Goal: Task Accomplishment & Management: Use online tool/utility

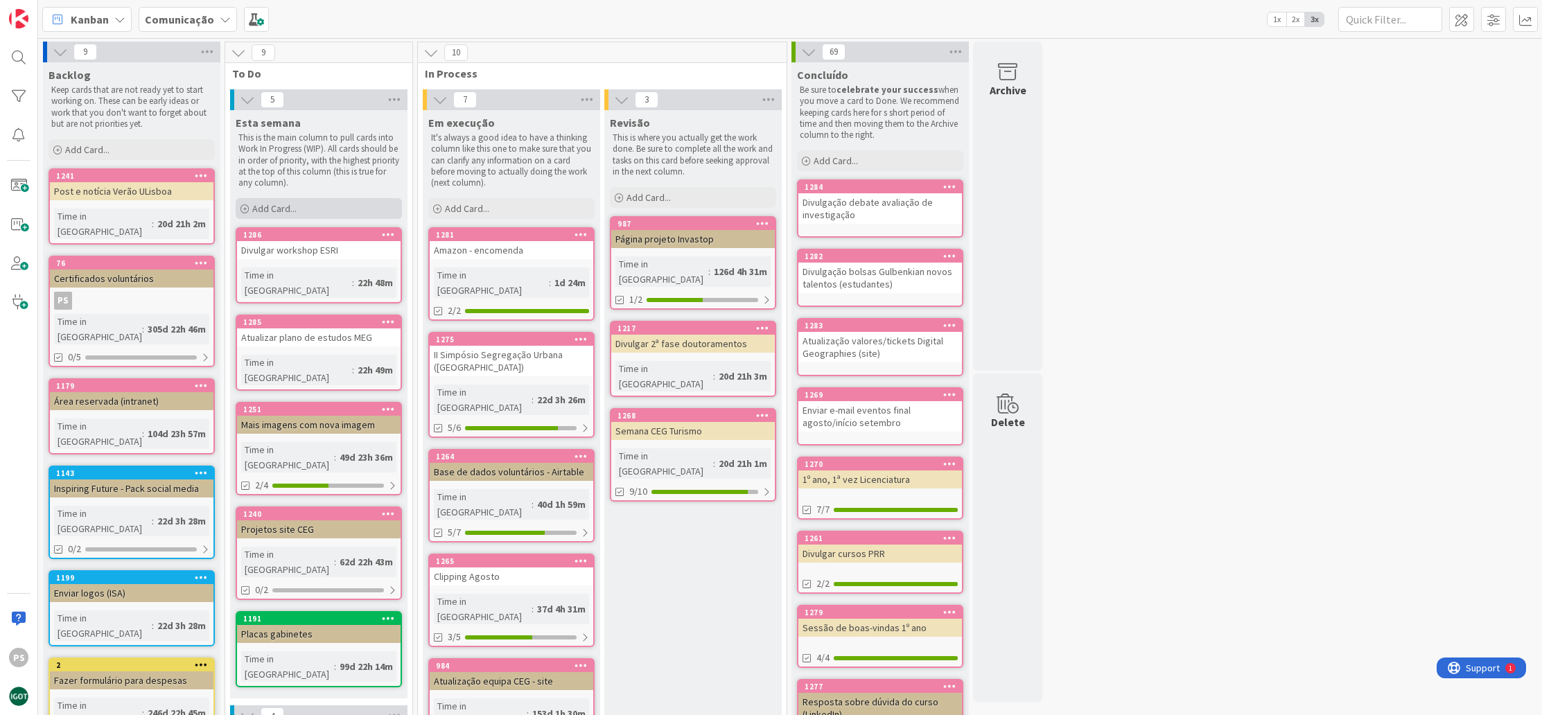
click at [315, 203] on div "Add Card..." at bounding box center [319, 208] width 166 height 21
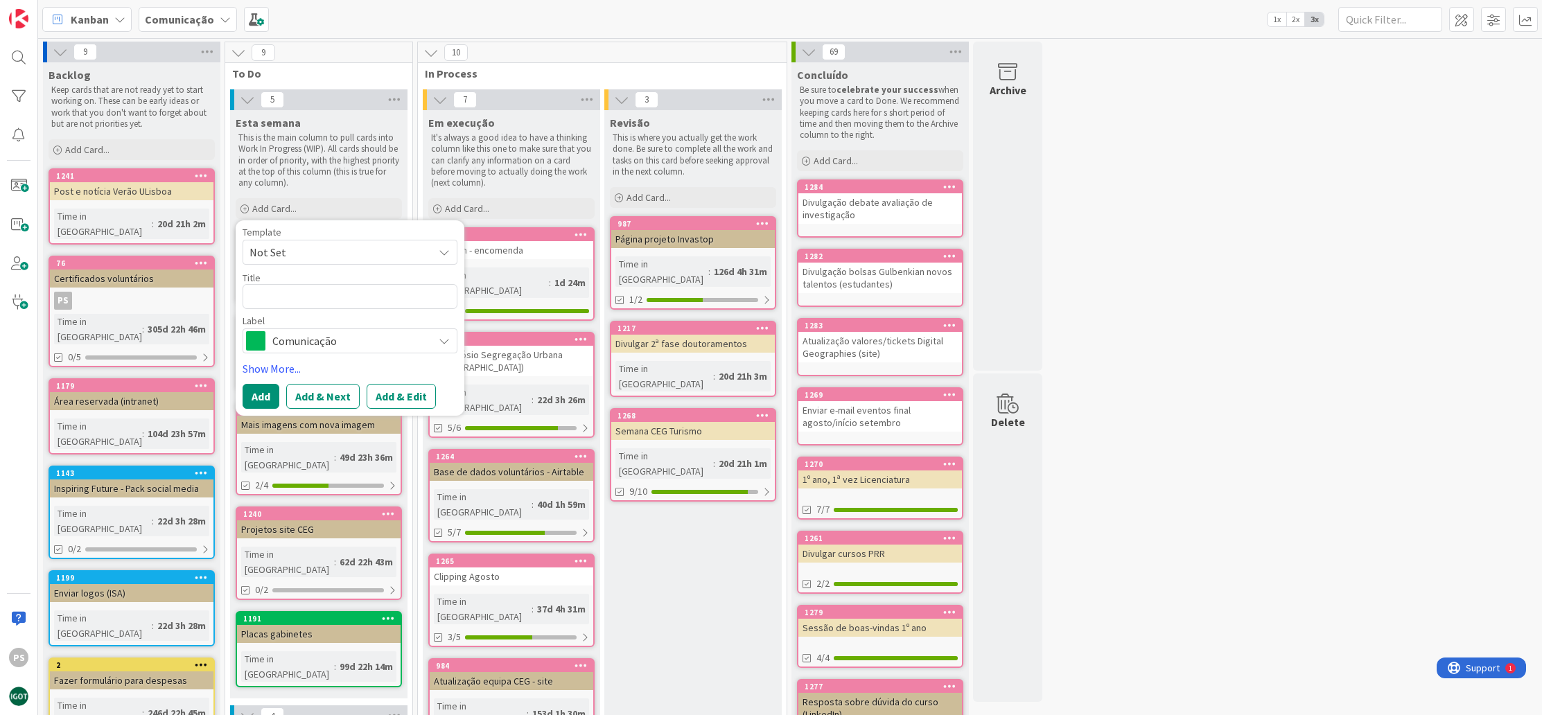
type textarea "x"
type textarea "A"
type textarea "x"
type textarea "At"
type textarea "x"
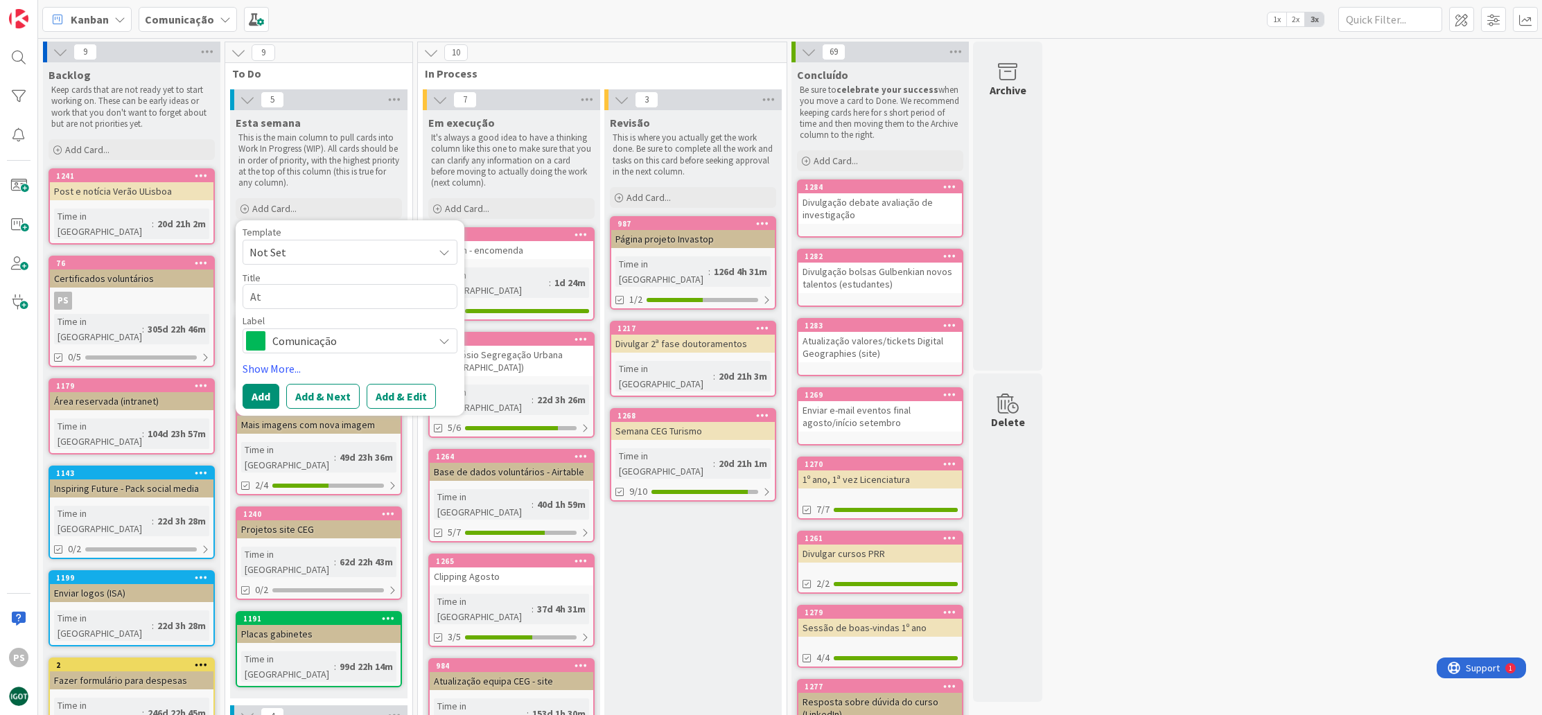
type textarea "Atu"
type textarea "x"
type textarea "Atua"
type textarea "x"
type textarea "Atual"
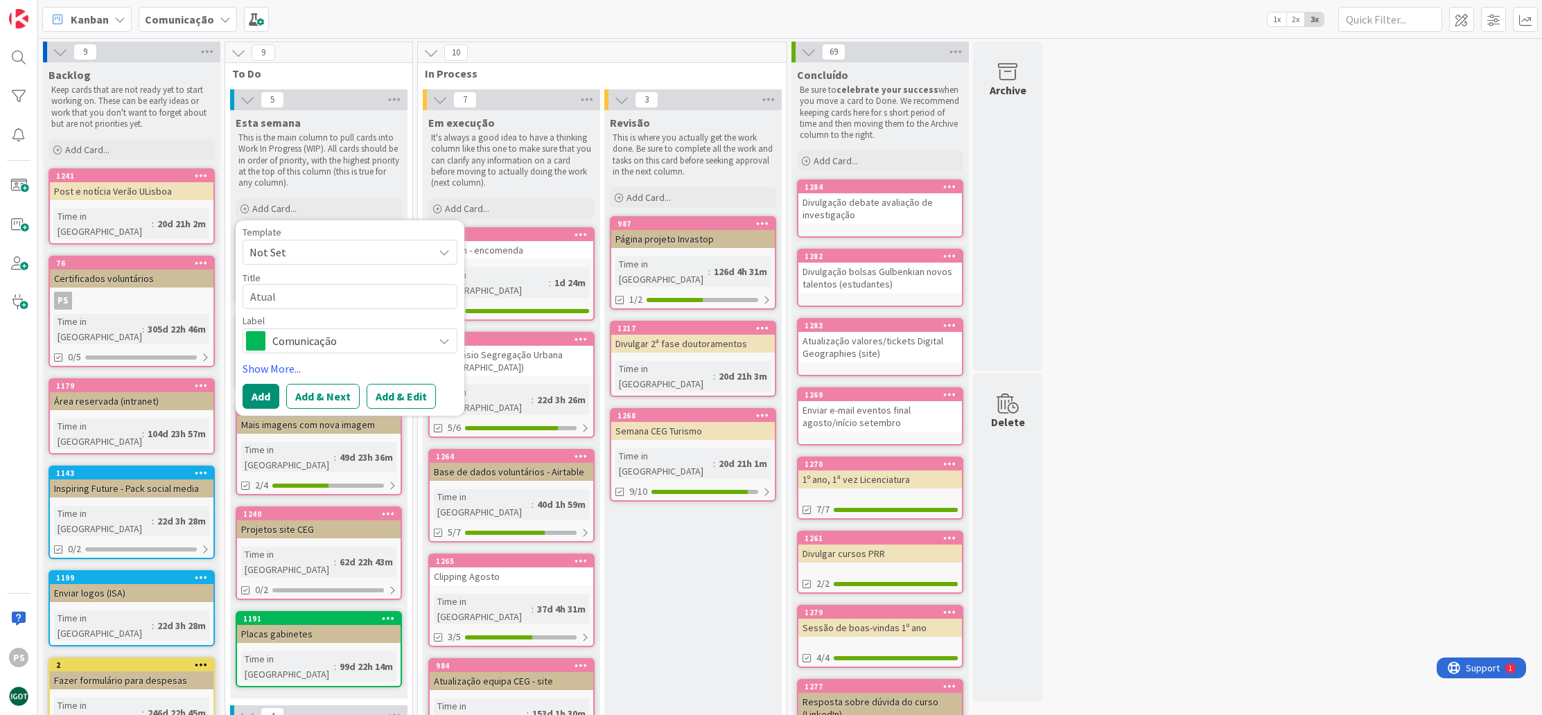
type textarea "x"
type textarea "Atuali"
type textarea "x"
type textarea "Atualiz"
type textarea "x"
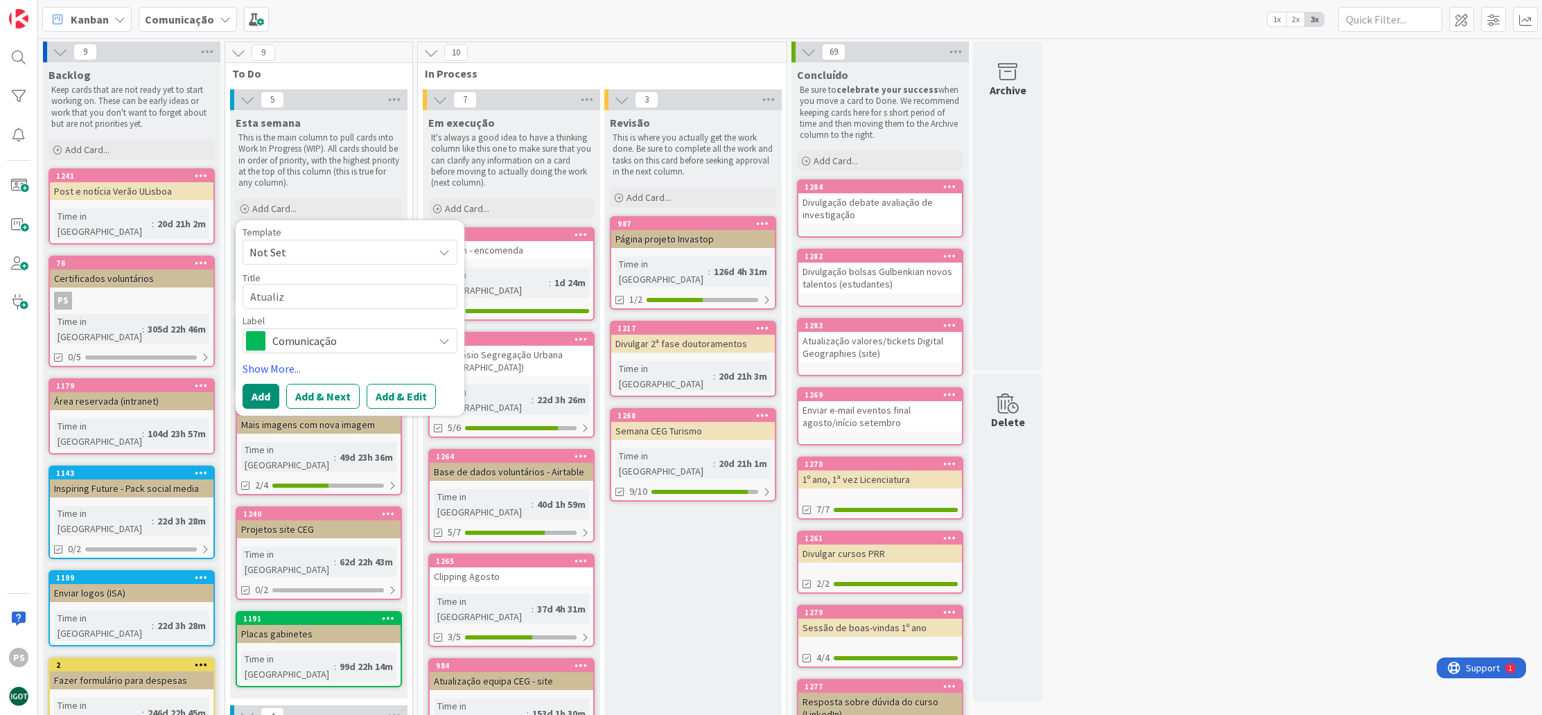
type textarea "Atualiza"
type textarea "x"
type textarea "Atualizae"
type textarea "x"
type textarea "Atualizar"
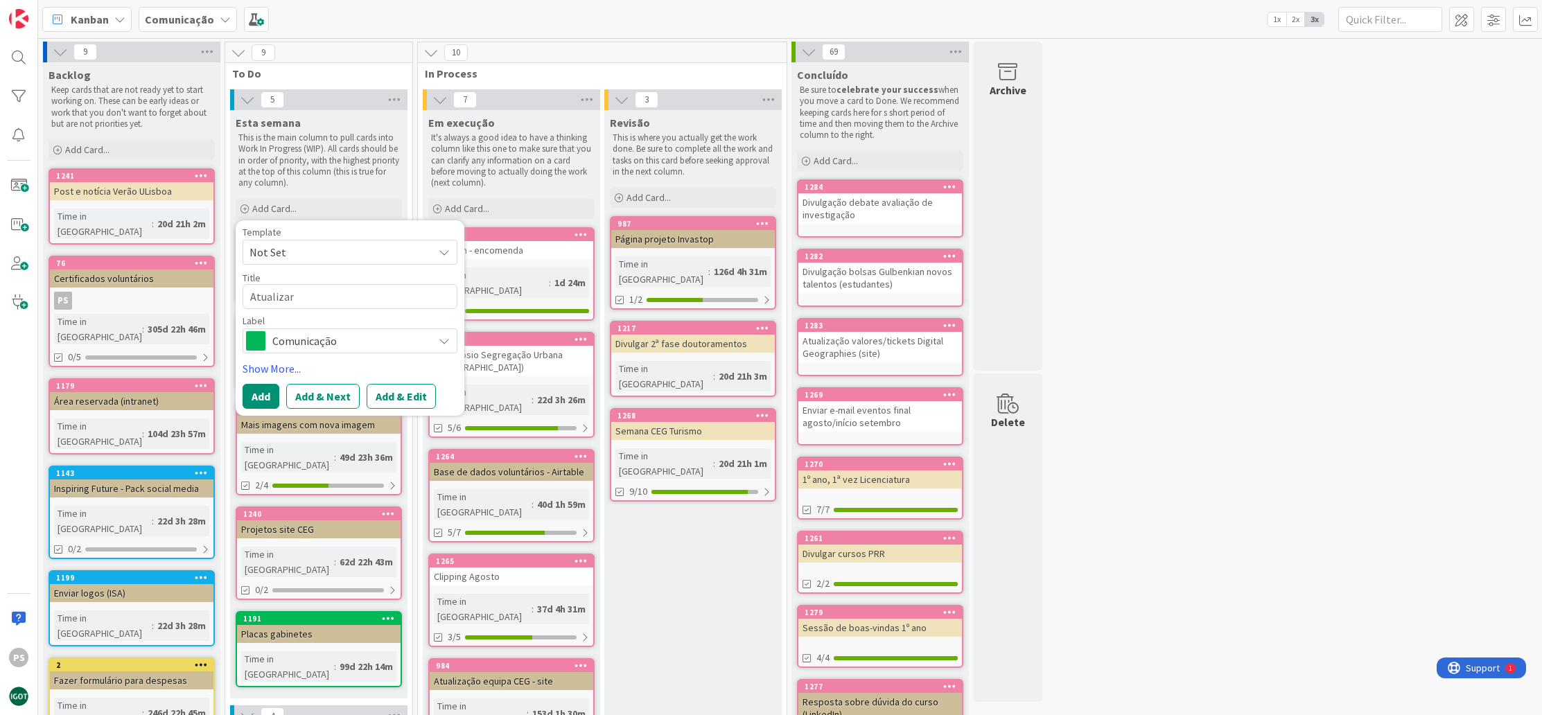
type textarea "x"
type textarea "Atualizar"
type textarea "x"
type textarea "Atualizar"
type textarea "x"
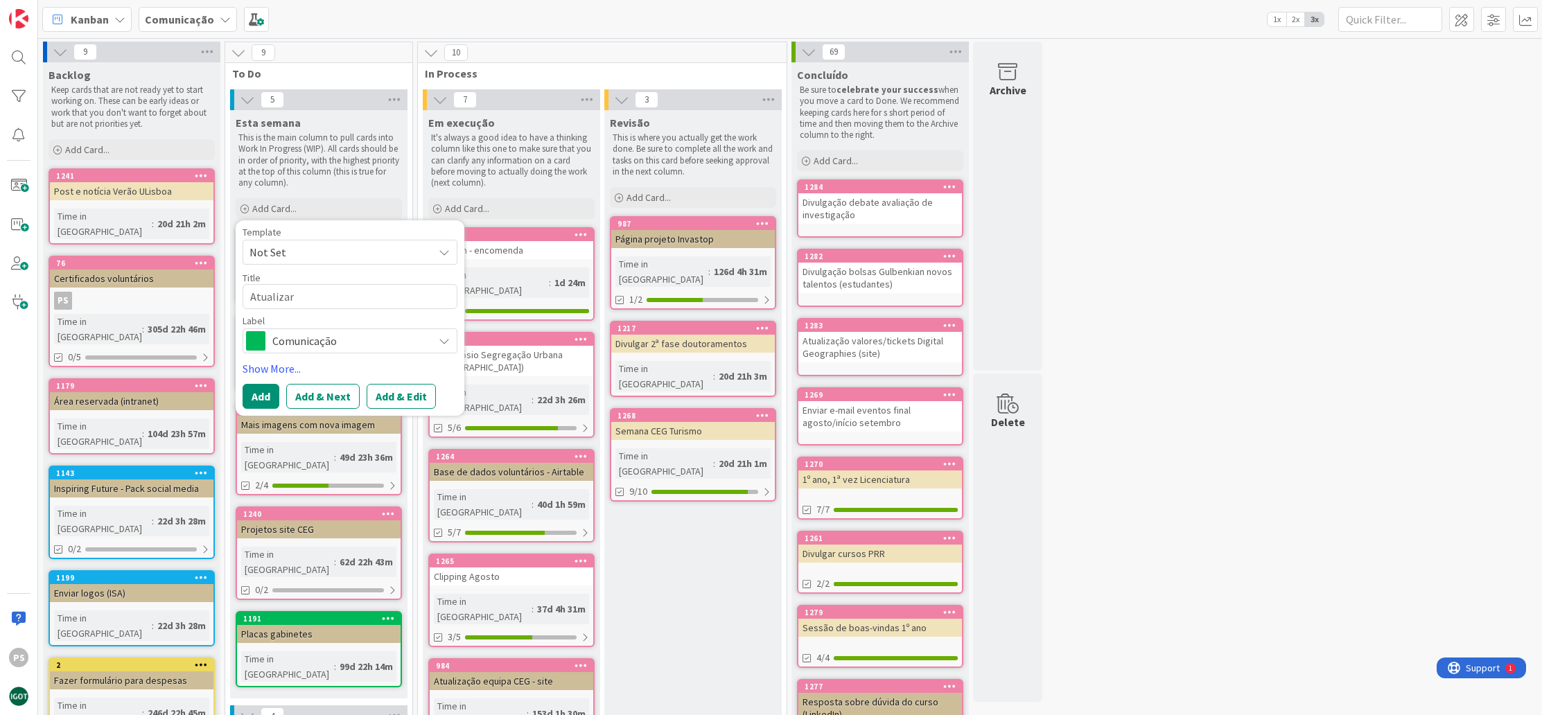
type textarea "Atualizar e"
type textarea "x"
type textarea "Atualizar eq"
type textarea "x"
type textarea "Atualizar equ"
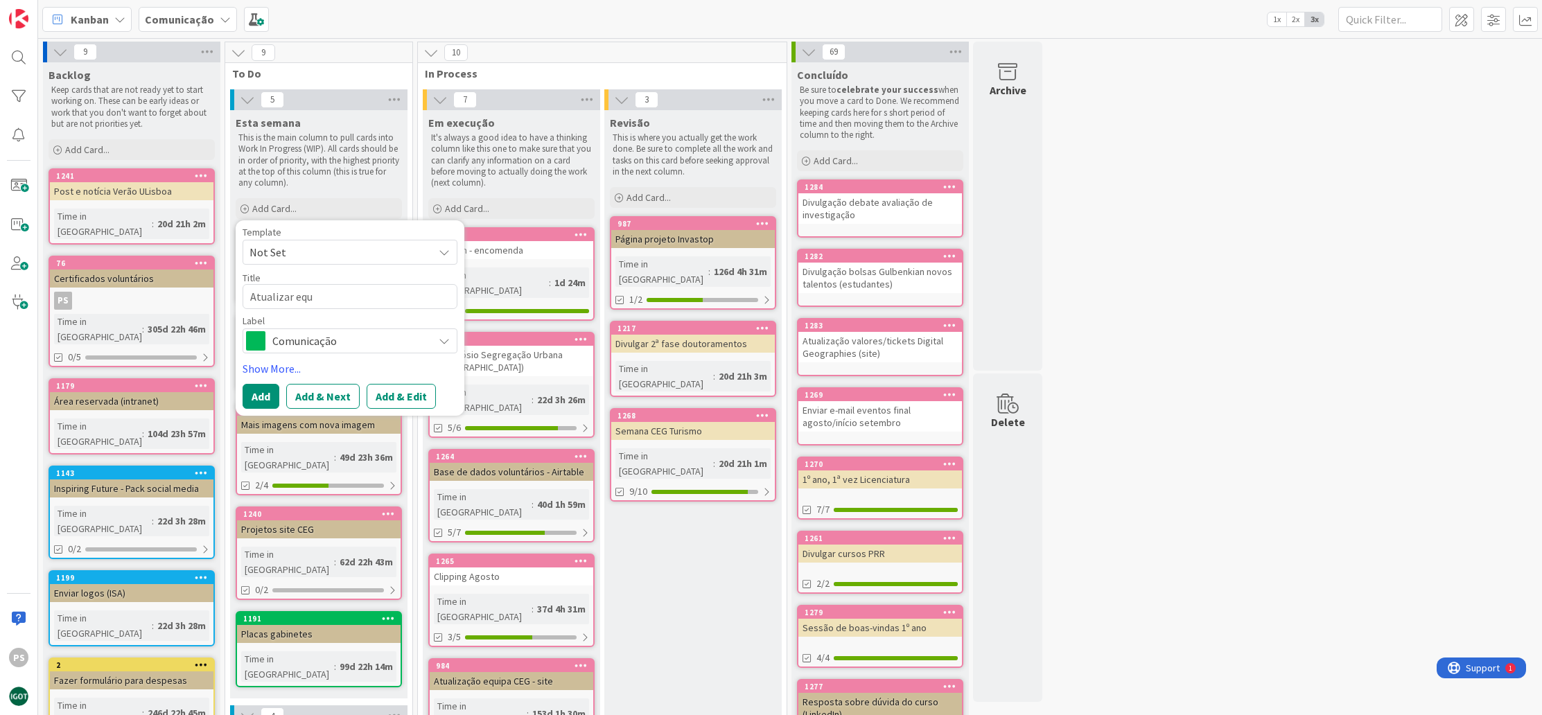
type textarea "x"
type textarea "Atualizar equi"
type textarea "x"
type textarea "Atualizar equip"
type textarea "x"
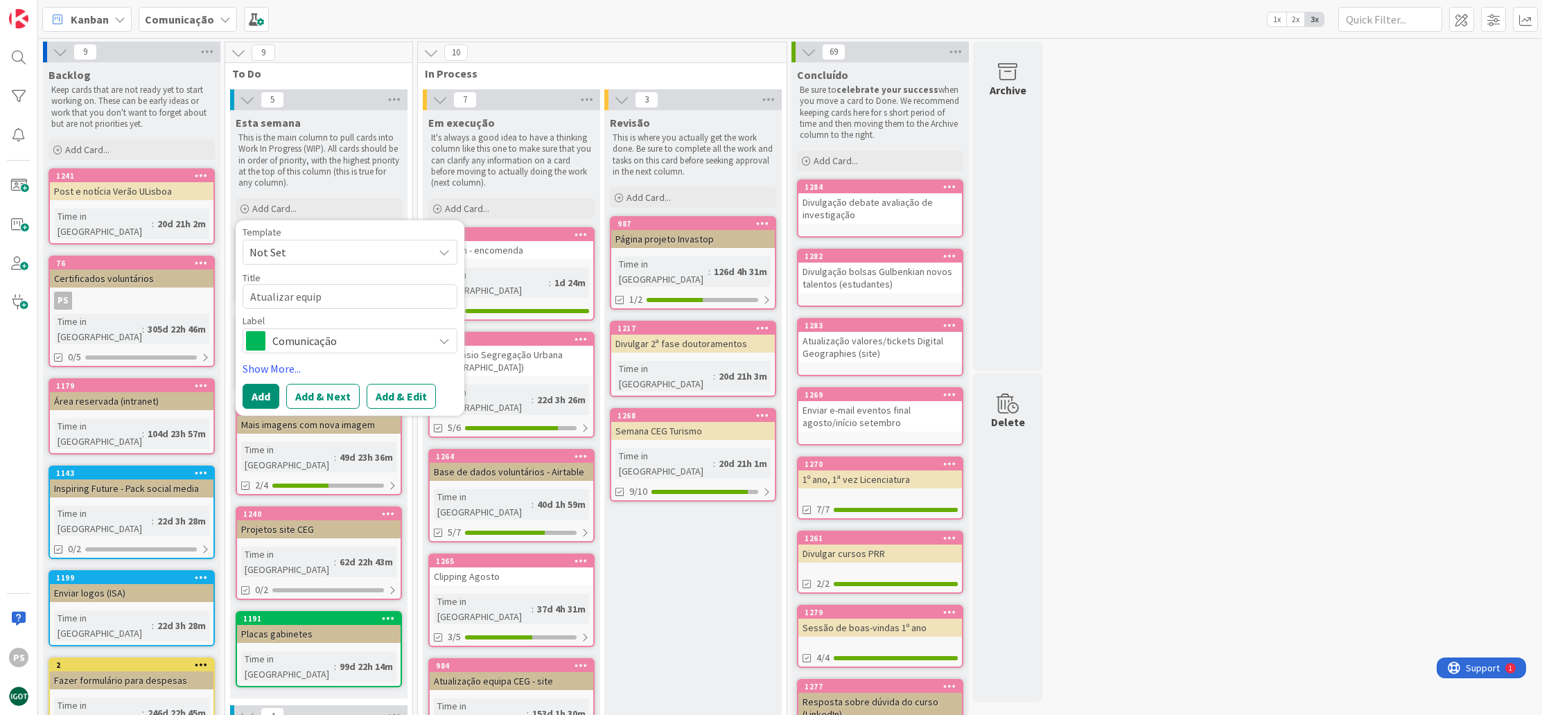
type textarea "Atualizar equipa"
type textarea "x"
type textarea "Atualizar equipas"
type textarea "x"
type textarea "Atualizar equipas"
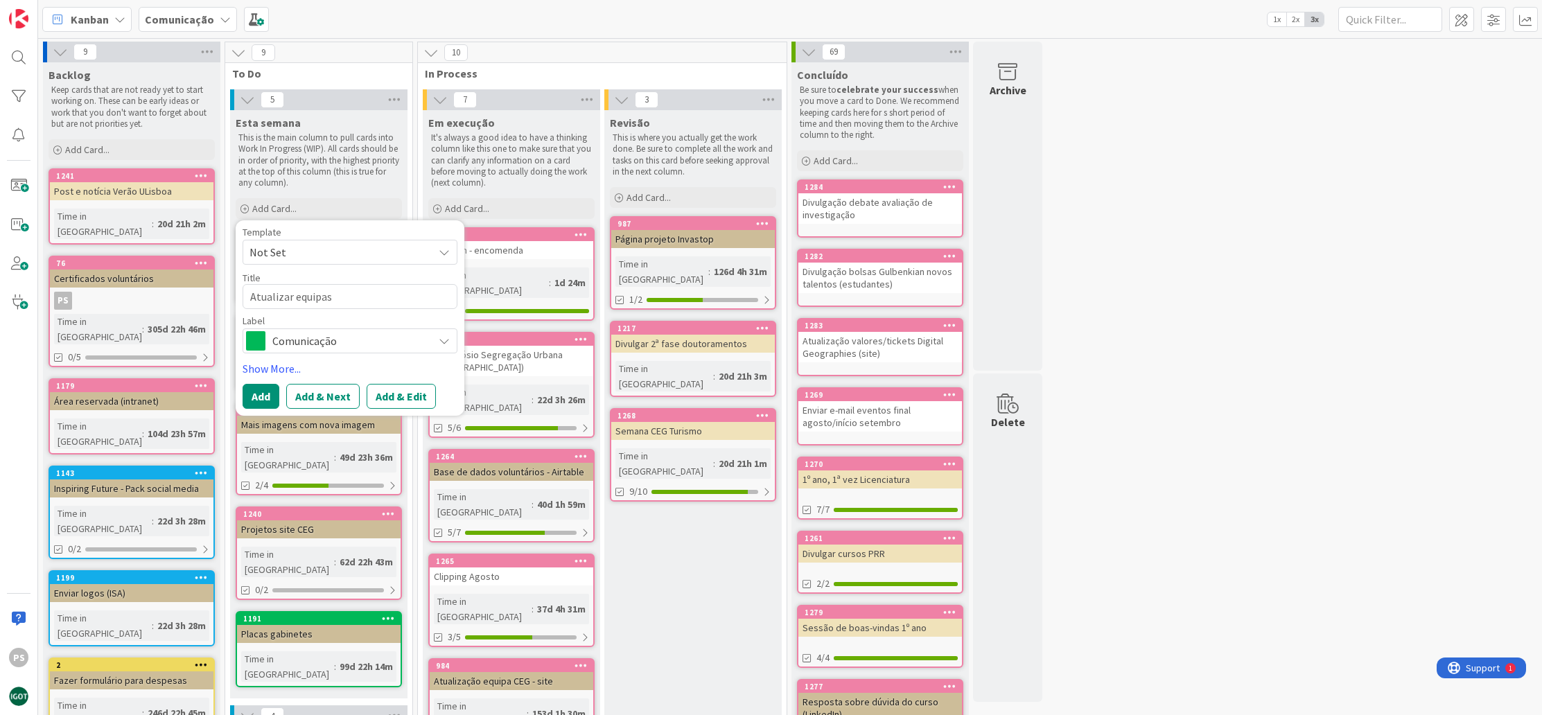
type textarea "x"
type textarea "Atualizar equipas p"
type textarea "x"
type textarea "Atualizar equipas po"
type textarea "x"
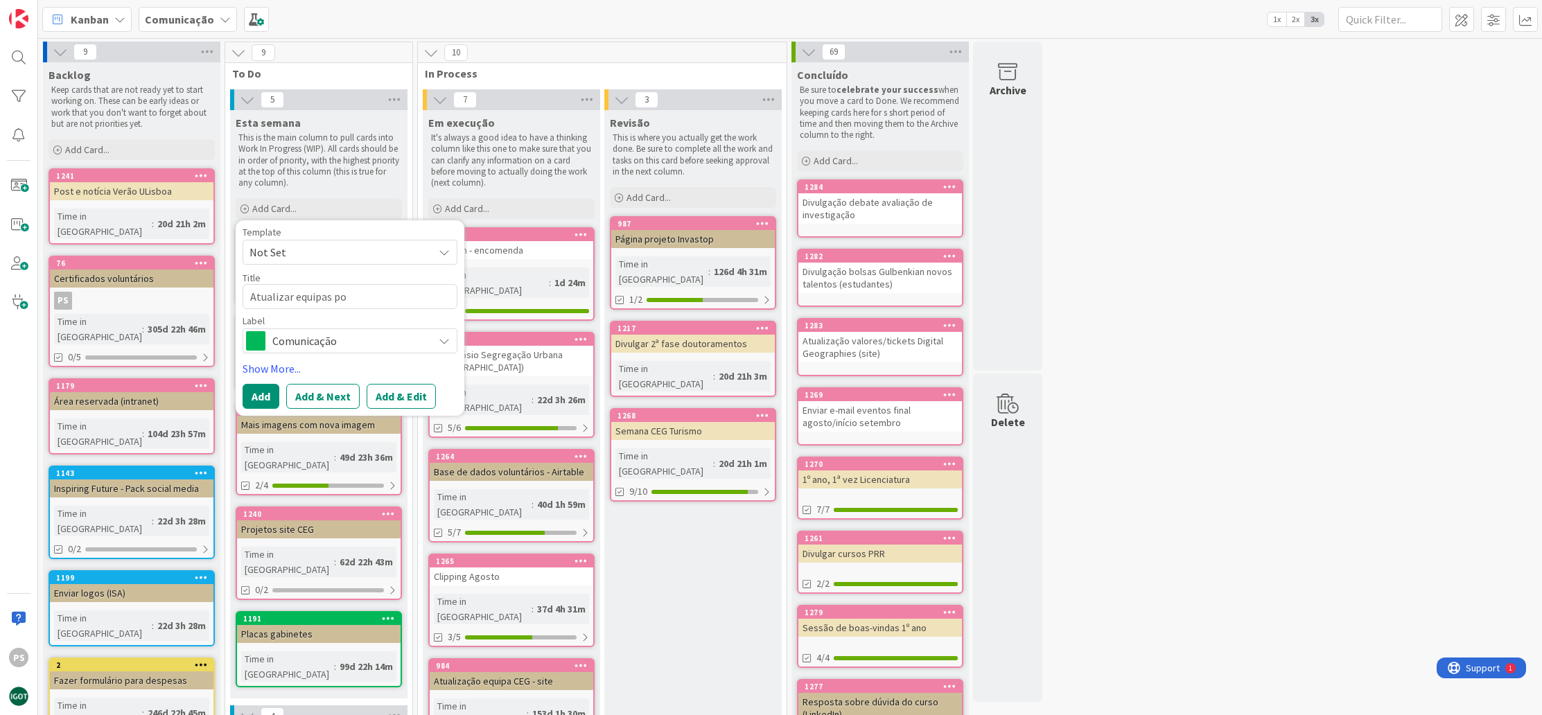
type textarea "Atualizar equipas p"
type textarea "x"
type textarea "Atualizar equipas pr"
type textarea "x"
type textarea "Atualizar equipas pro"
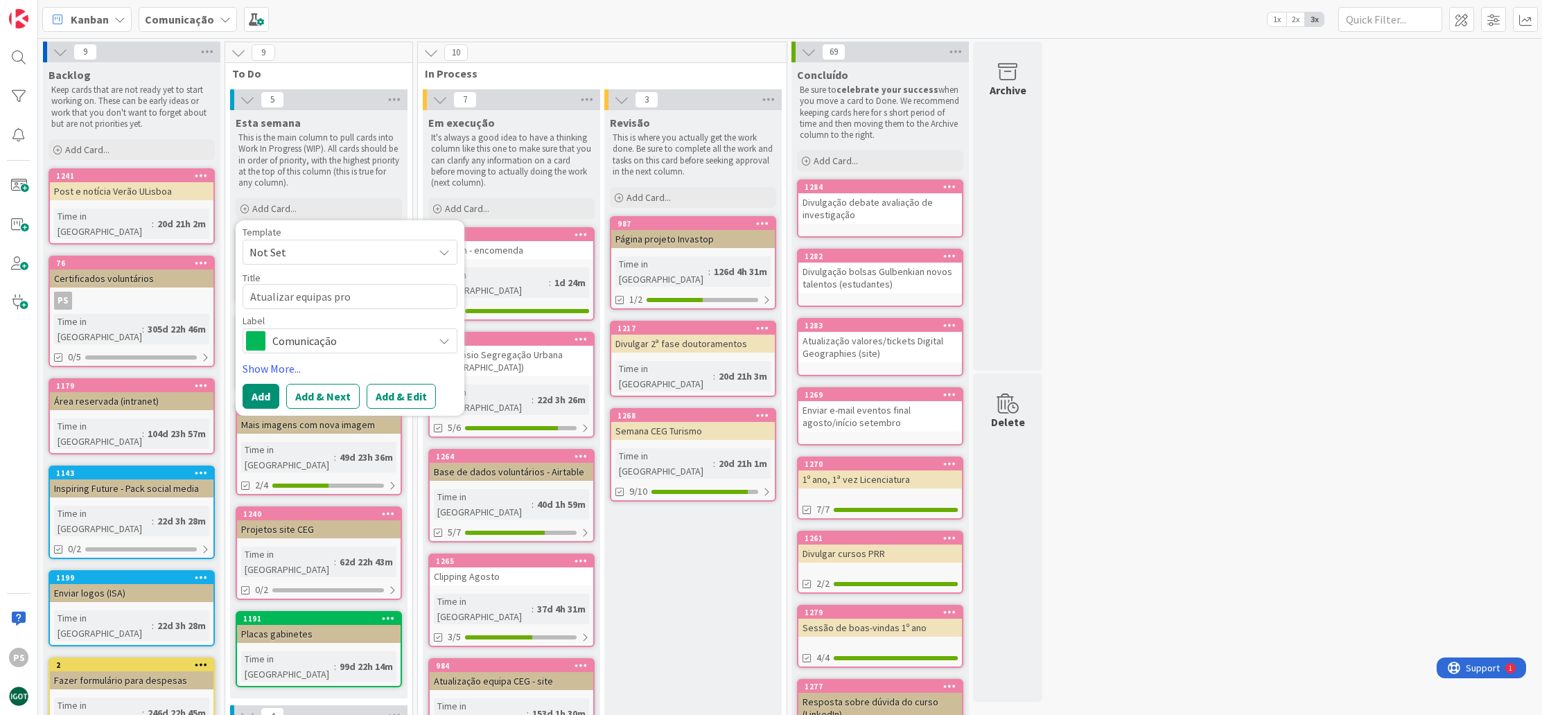
type textarea "x"
type textarea "Atualizar equipas proj"
type textarea "x"
type textarea "Atualizar equipas proje"
type textarea "x"
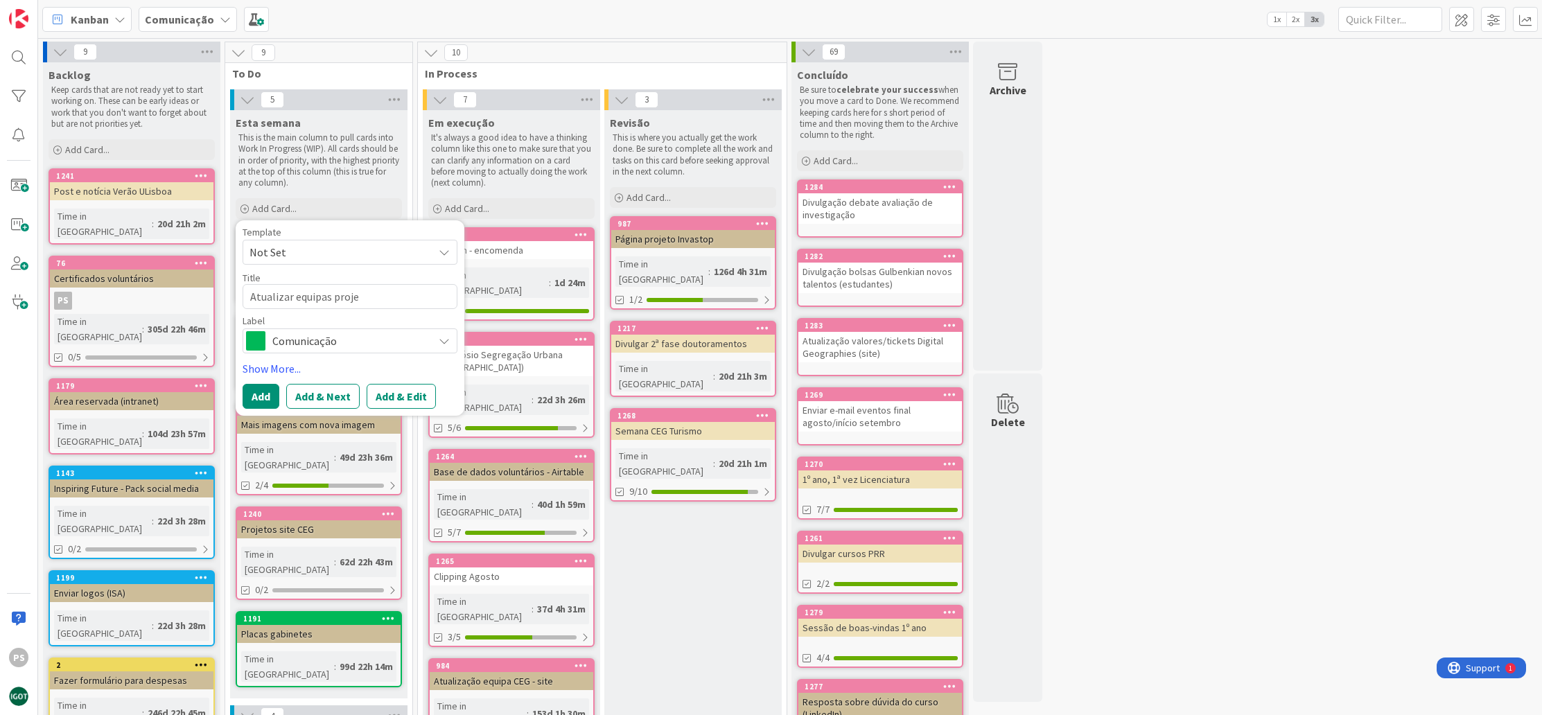
type textarea "Atualizar equipas projet"
type textarea "x"
type textarea "Atualizar equipas projeto"
type textarea "x"
type textarea "Atualizar equipas projetos"
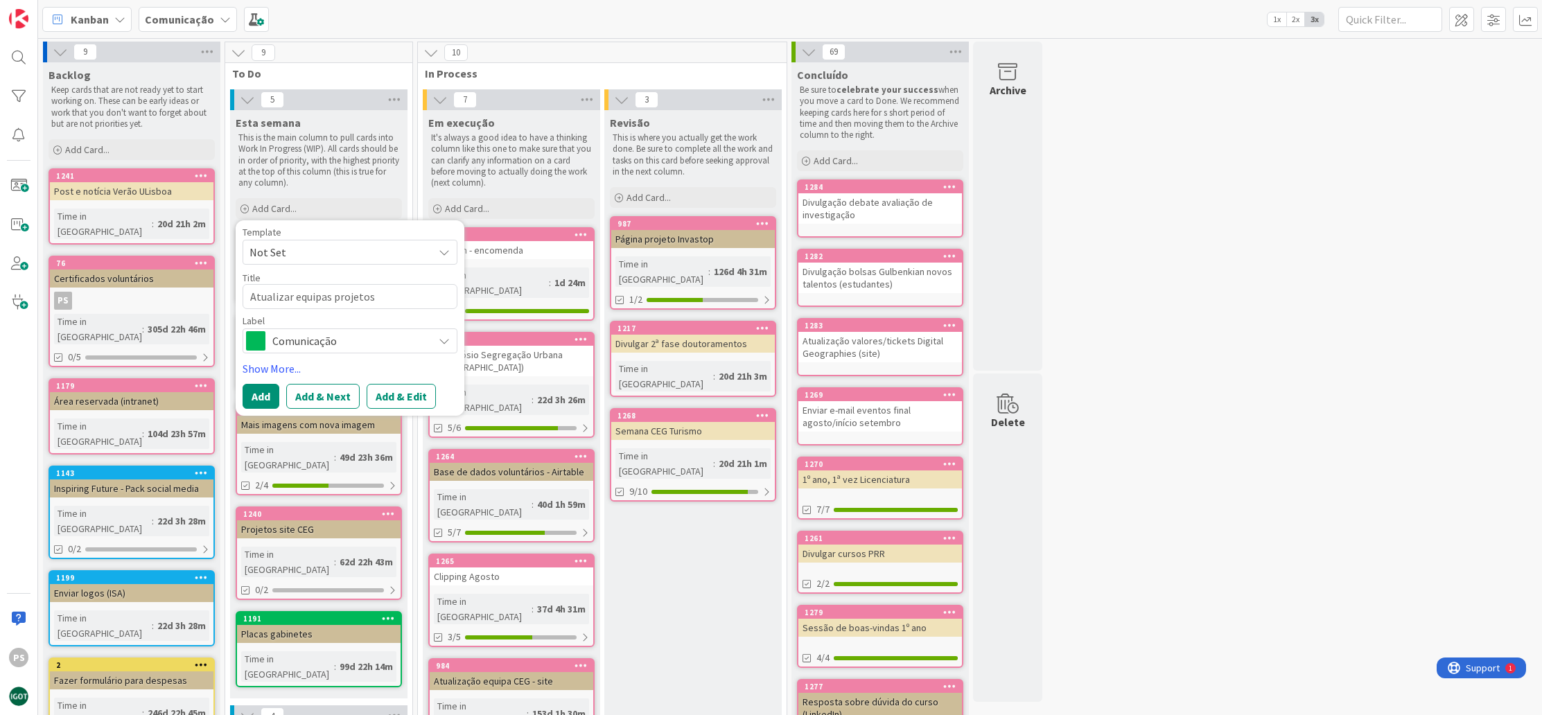
type textarea "x"
type textarea "Atualizar equipas projetos"
type textarea "x"
type textarea "Atualizar equipas projetos ;"
type textarea "x"
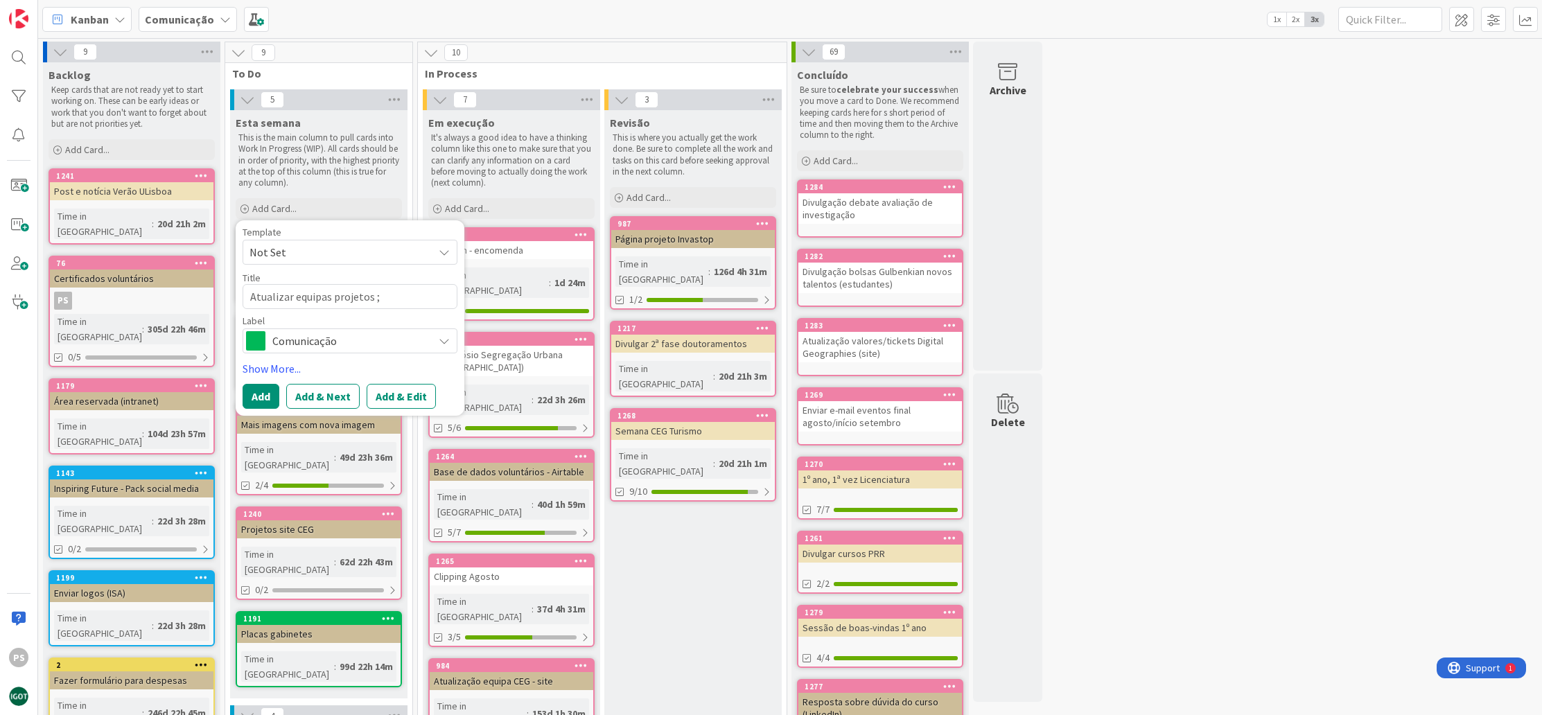
type textarea "Atualizar equipas projetos"
type textarea "x"
type textarea "Atualizar equipas projetos M"
type textarea "x"
type textarea "Atualizar equipas projetos MO"
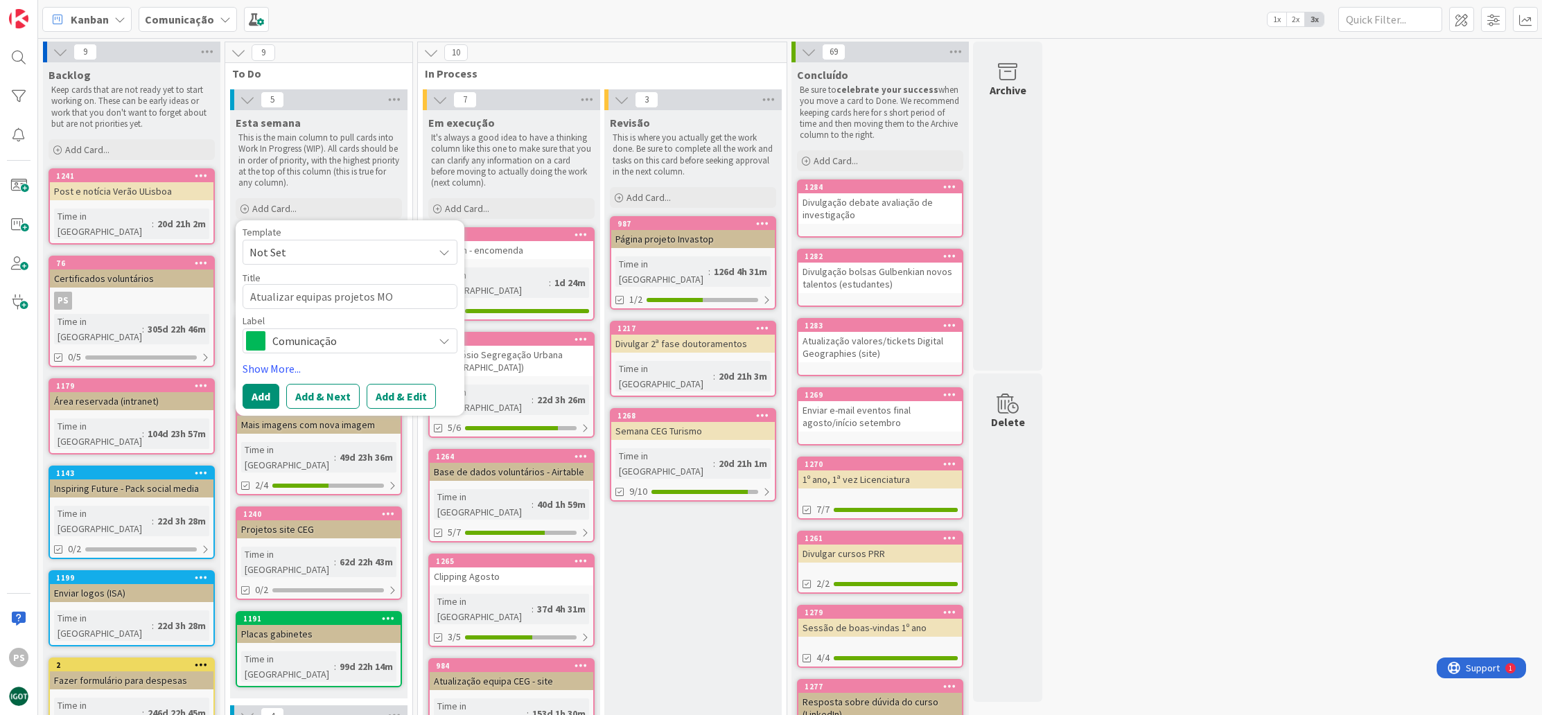
type textarea "x"
type textarea "Atualizar equipas projetos MOP"
type textarea "x"
type textarea "Atualizar equipas projetos MOPt"
type textarea "x"
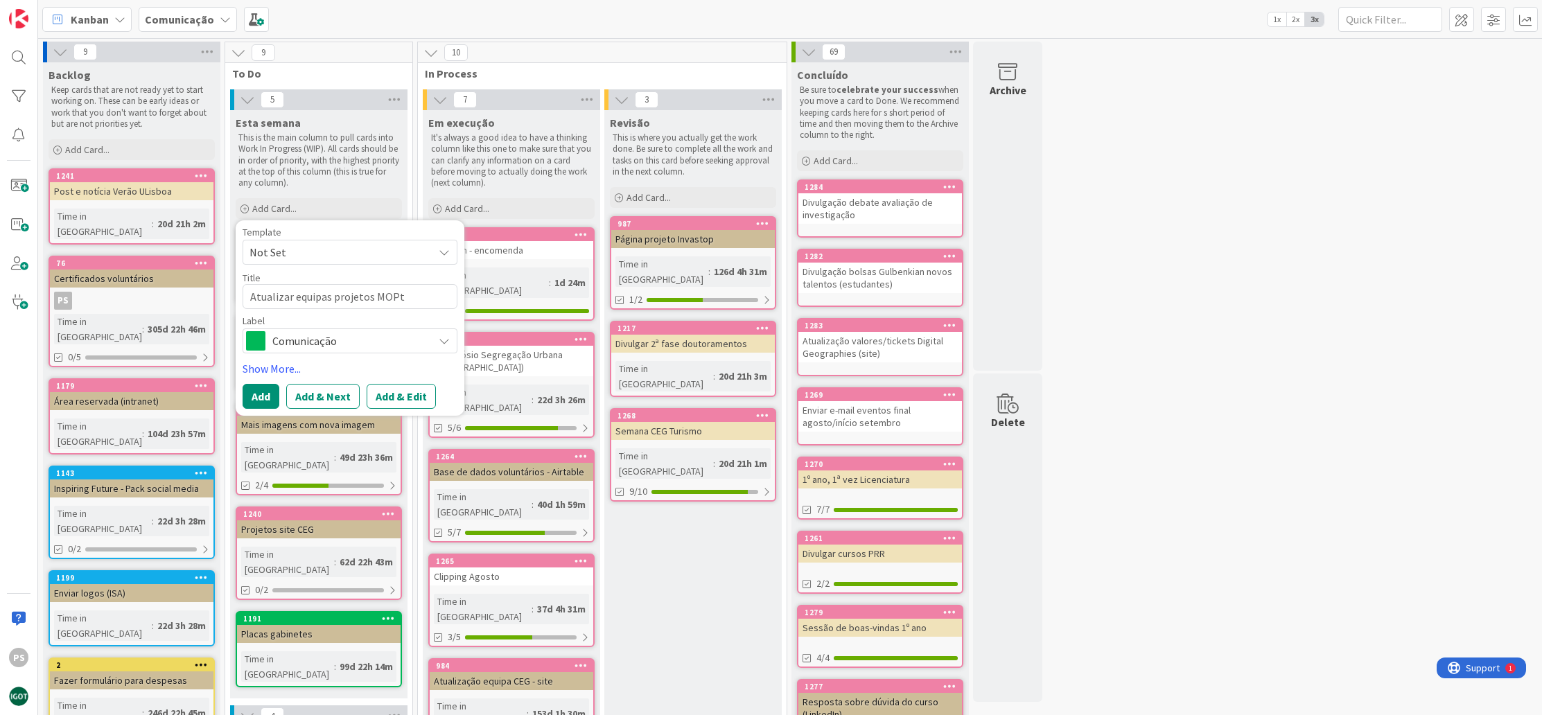
type textarea "Atualizar equipas projetos MOP"
type textarea "x"
type textarea "Atualizar equipas projetos MOPT"
click at [323, 342] on span "Comunicação" at bounding box center [349, 340] width 154 height 19
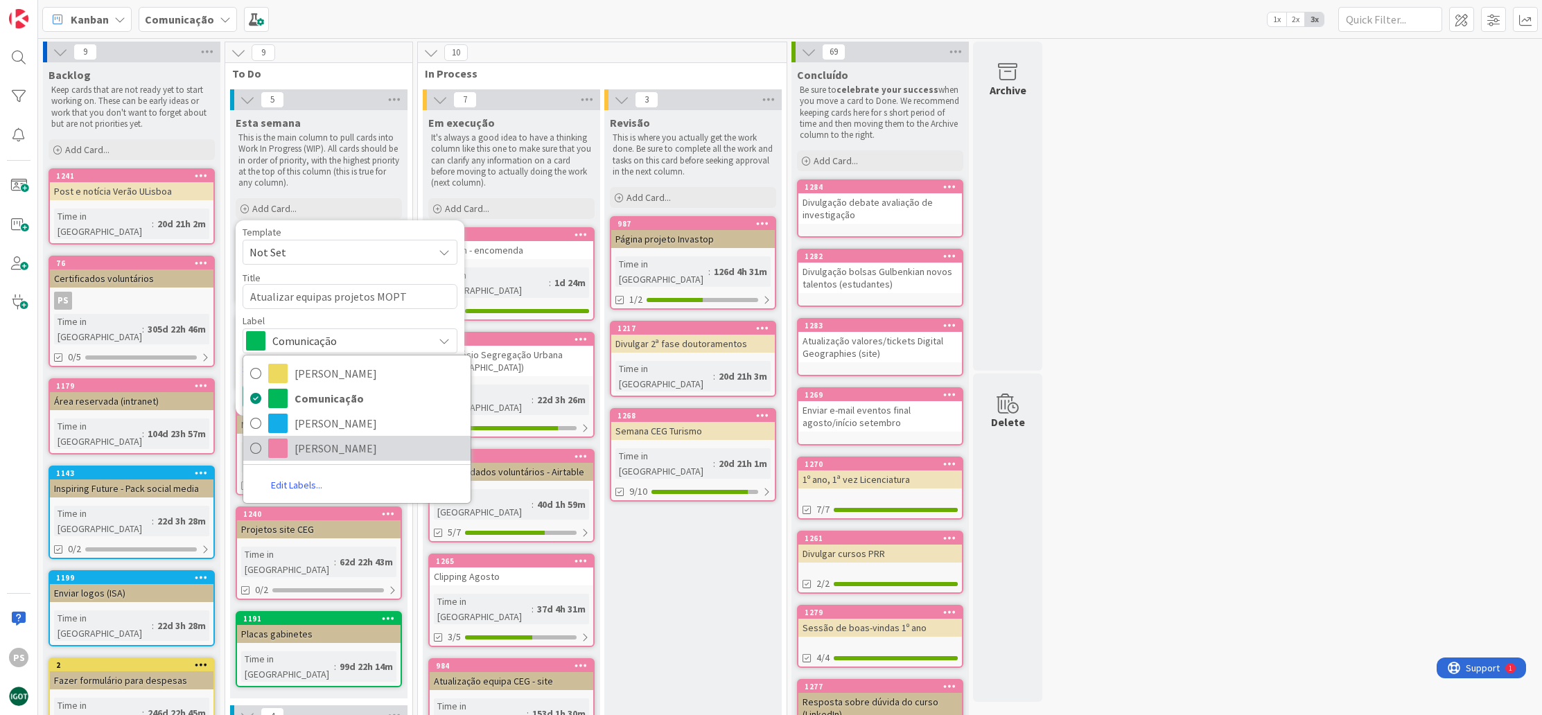
click at [329, 452] on span "[PERSON_NAME]" at bounding box center [379, 448] width 169 height 21
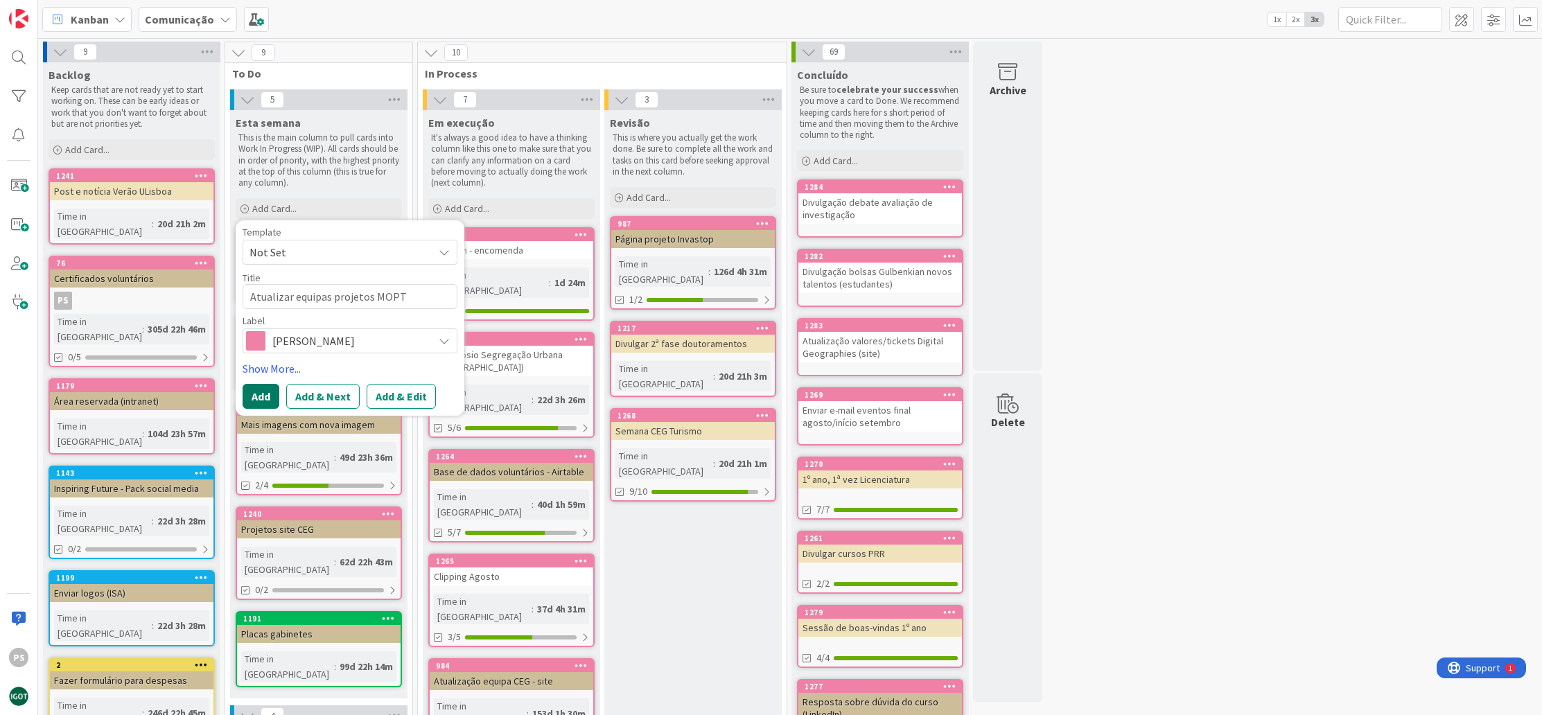
click at [262, 387] on button "Add" at bounding box center [261, 396] width 37 height 25
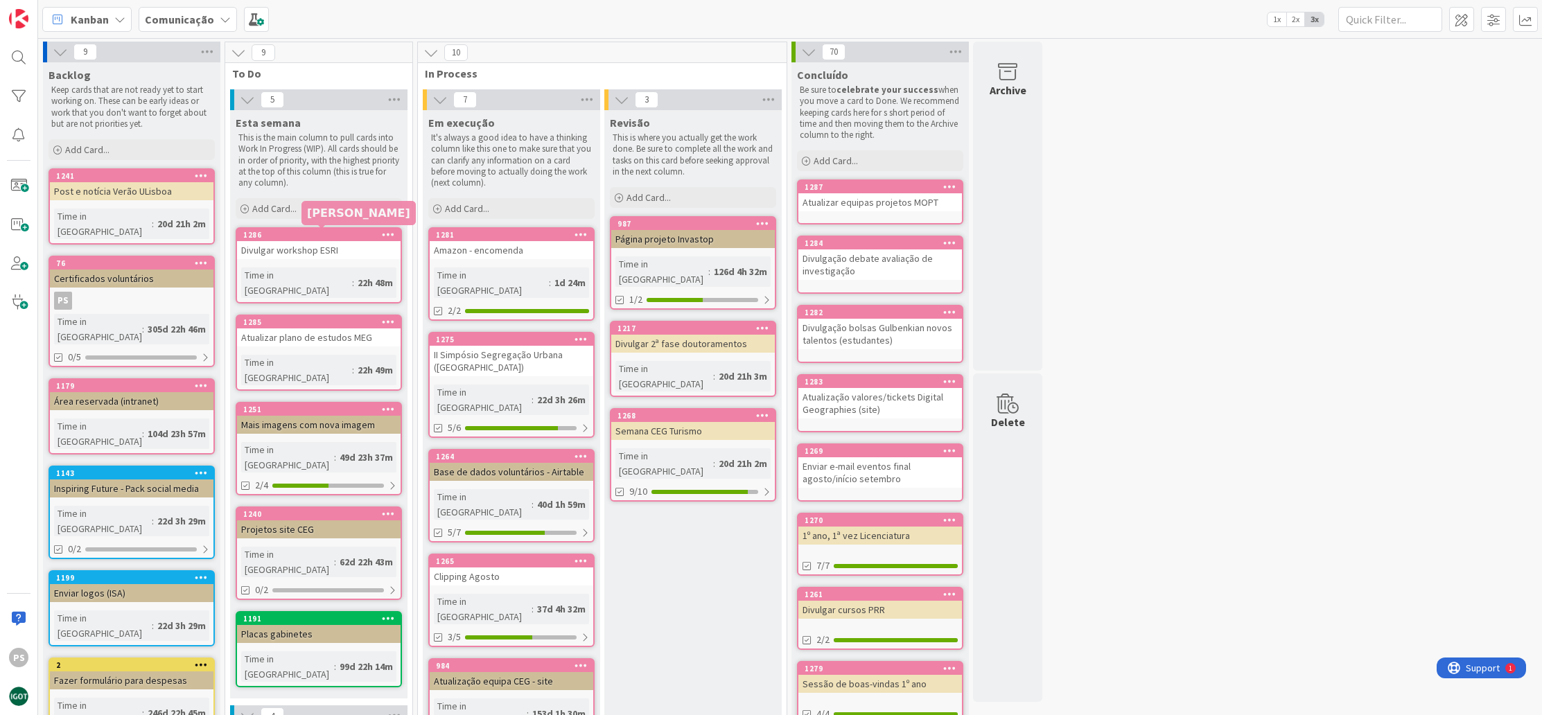
click at [321, 202] on div "Add Card..." at bounding box center [319, 208] width 166 height 21
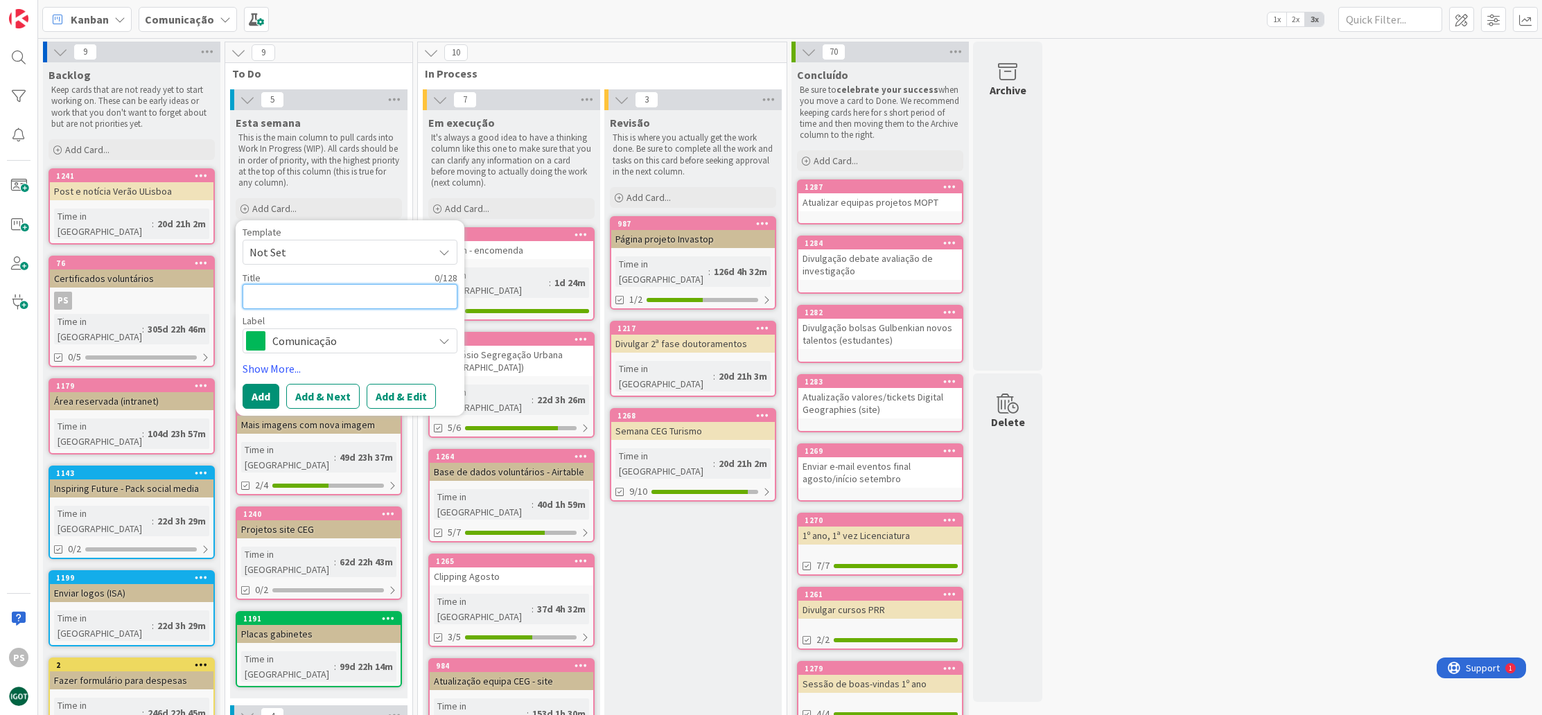
type textarea "x"
type textarea "D"
type textarea "x"
type textarea "Di"
type textarea "x"
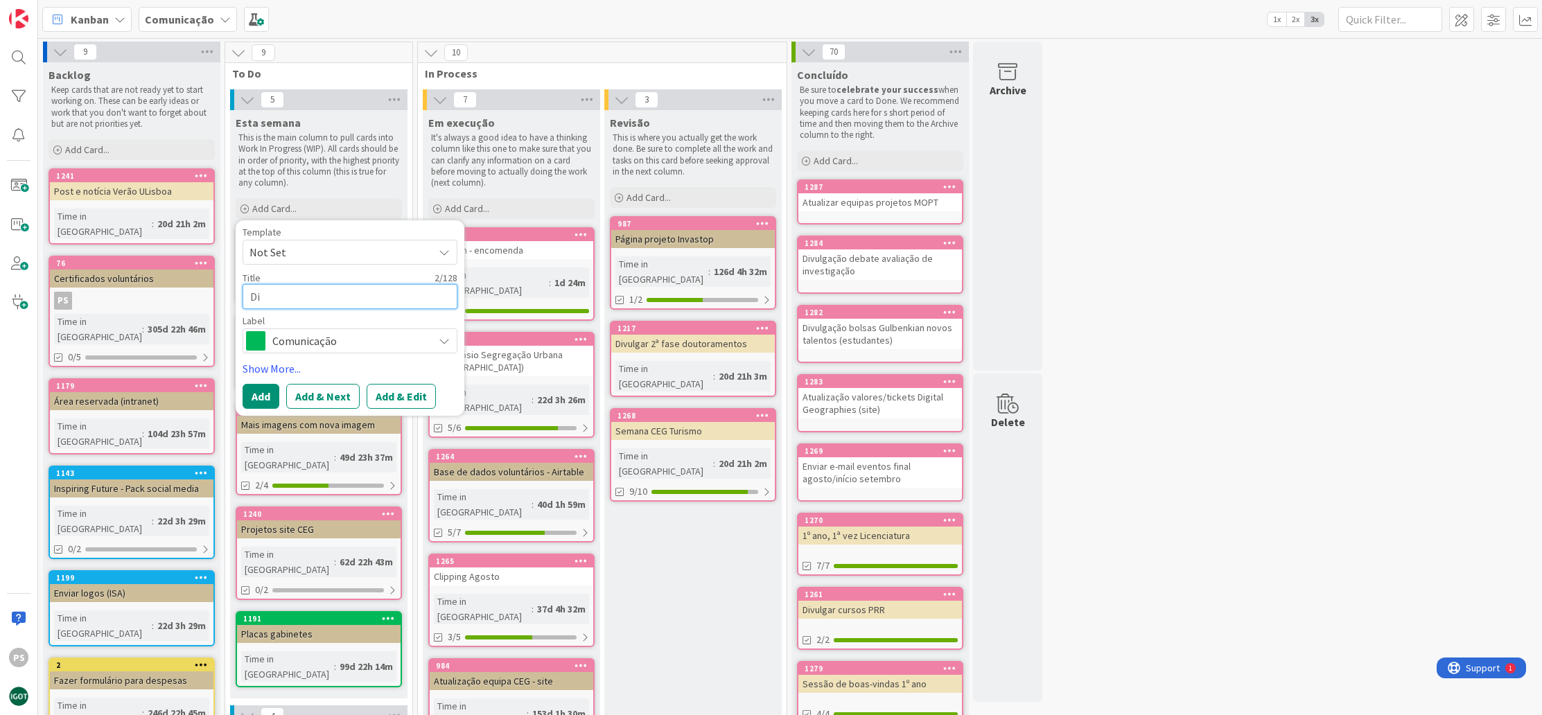
type textarea "Div"
type textarea "x"
type textarea "Divu"
type textarea "x"
type textarea "Divul"
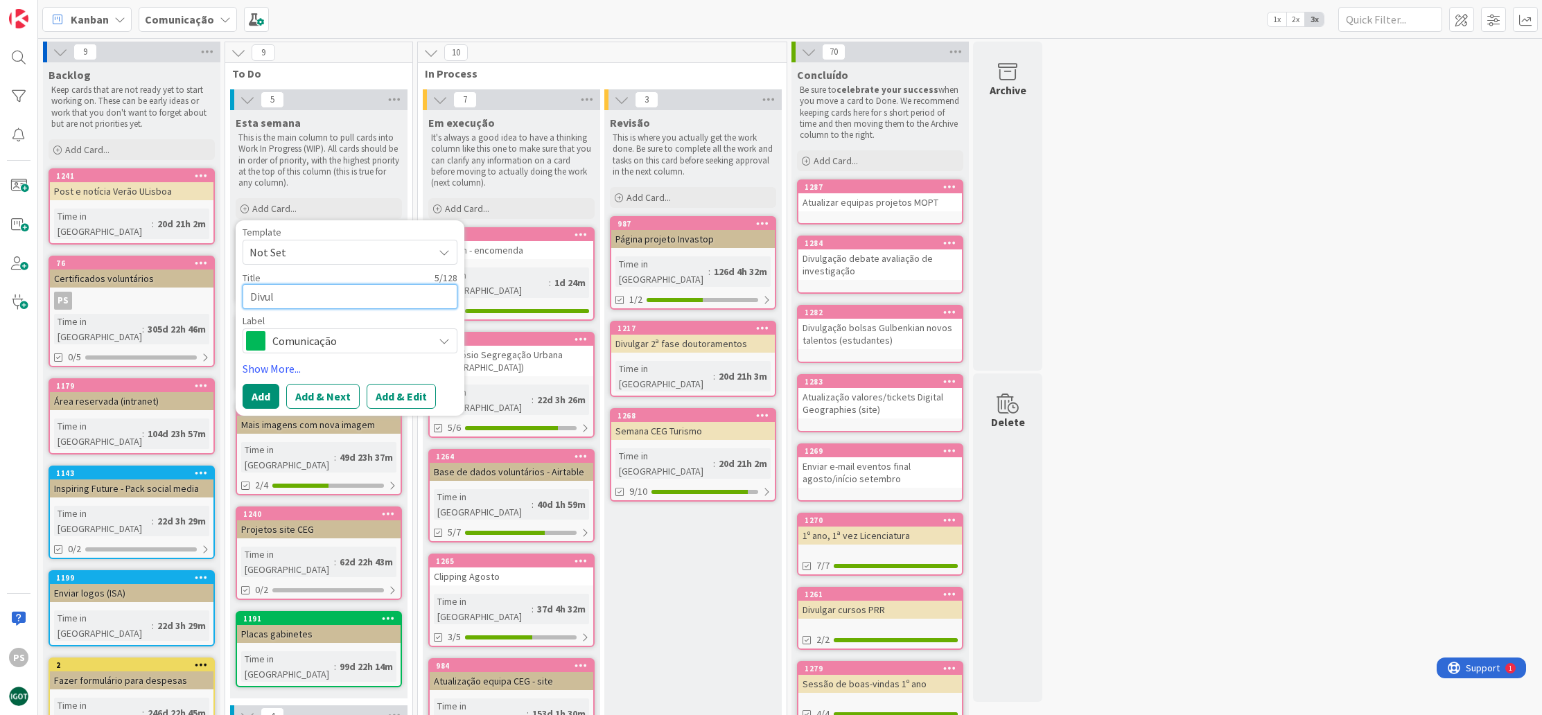
type textarea "x"
type textarea "Divulg"
type textarea "x"
type textarea "Divulga"
type textarea "x"
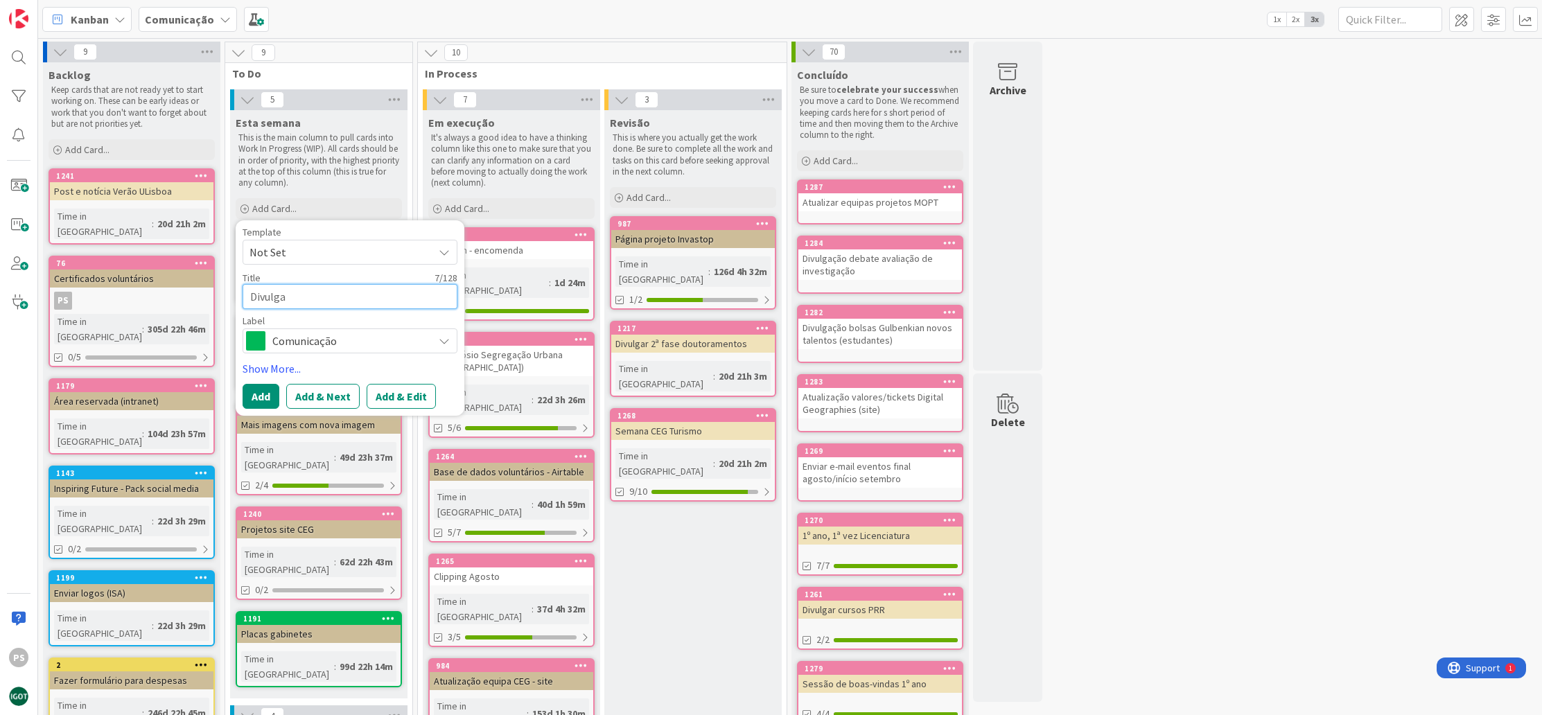
type textarea "Divulgar"
type textarea "x"
type textarea "Divulgar"
type textarea "x"
type textarea "Divulgar c"
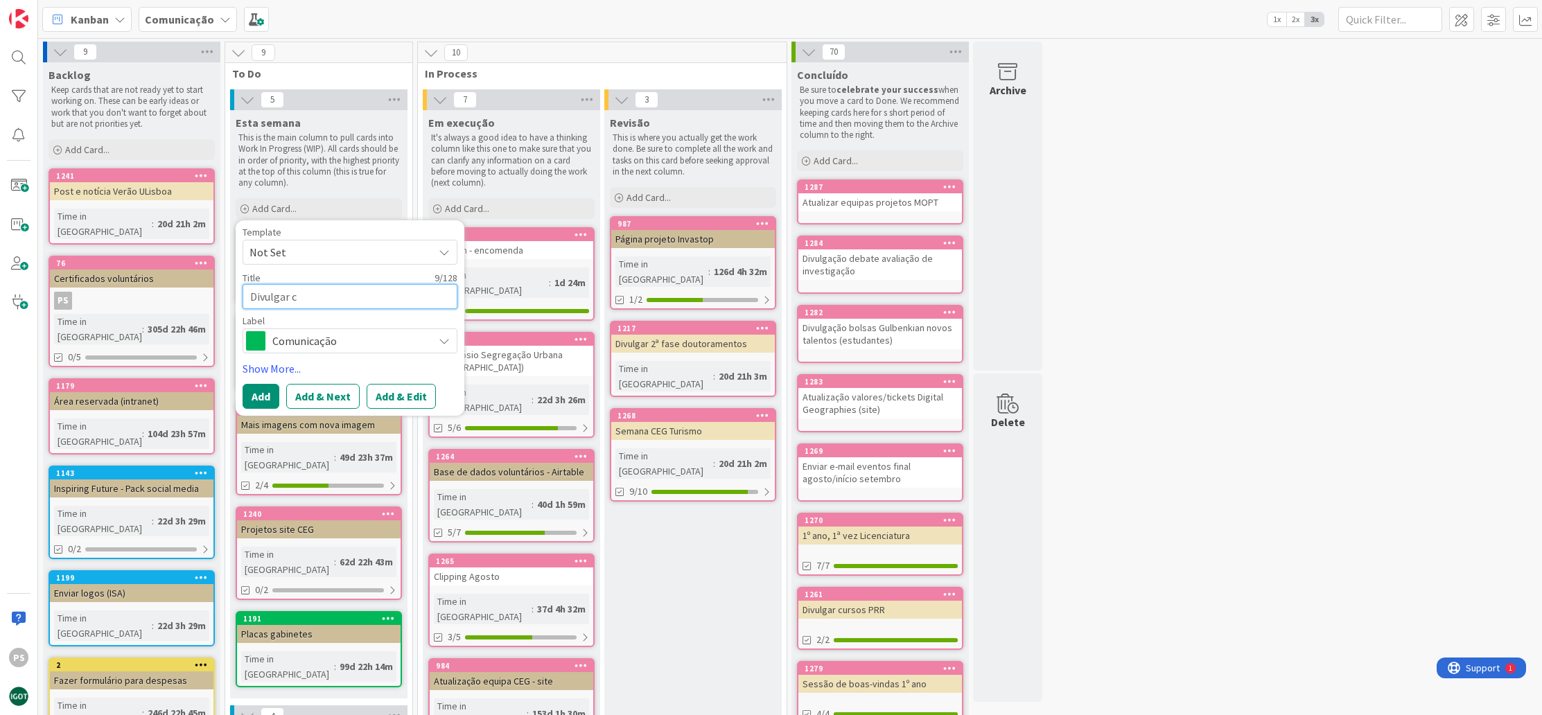
type textarea "x"
type textarea "Divulgar ca"
type textarea "x"
type textarea "Divulgar cad"
type textarea "x"
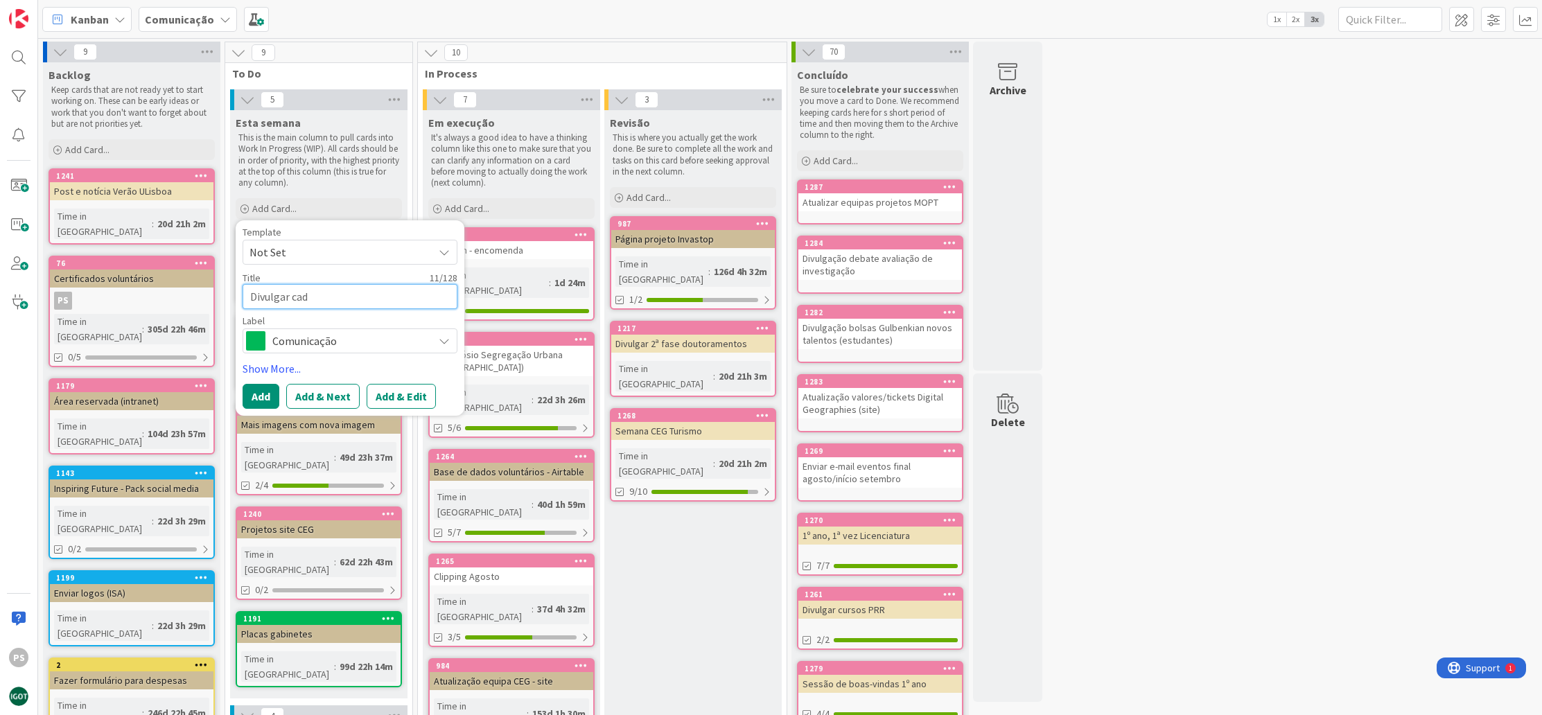
type textarea "Divulgar cade"
type textarea "x"
type textarea "Divulgar cader"
type textarea "x"
type textarea "Divulgar cadern"
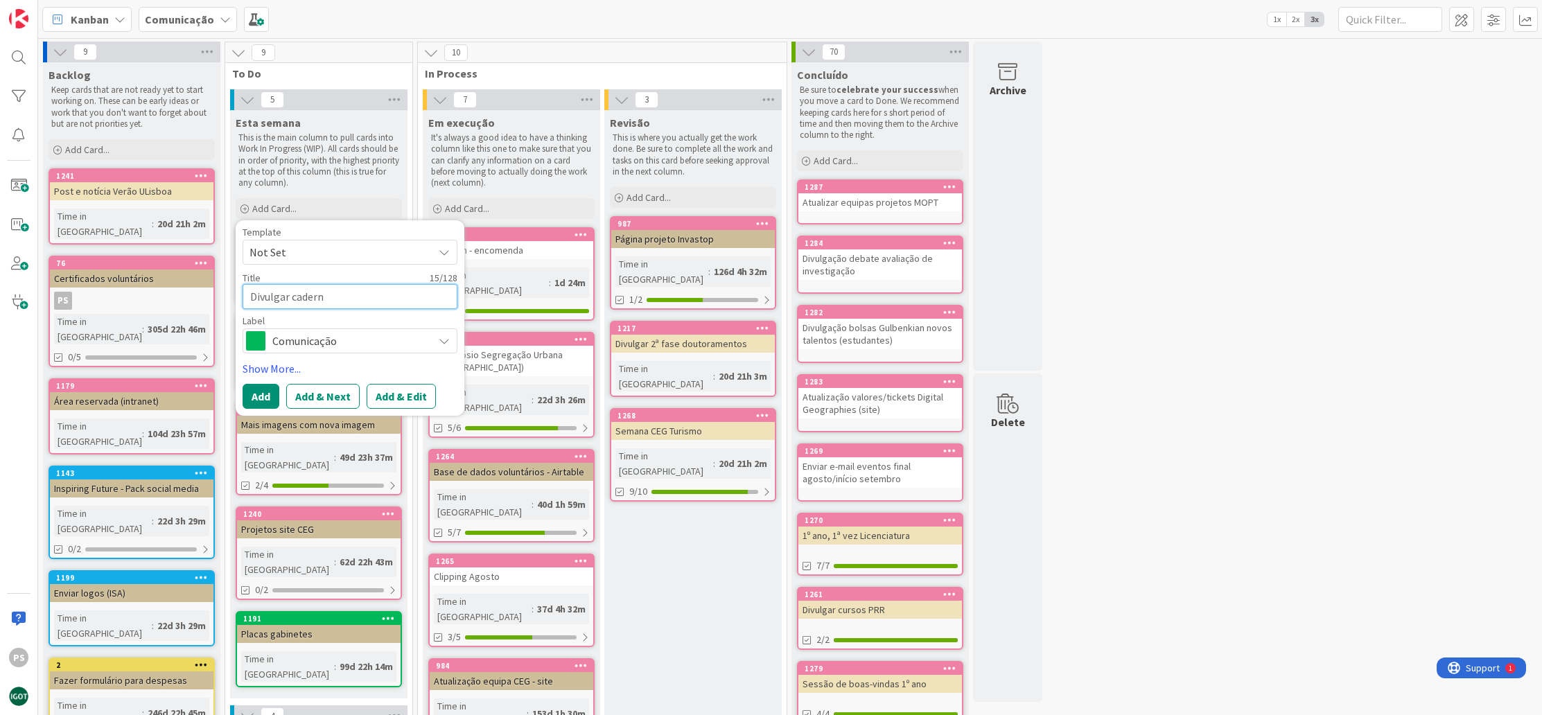
type textarea "x"
type textarea "Divulgar caderno"
type textarea "x"
type textarea "Divulgar cadernos"
type textarea "x"
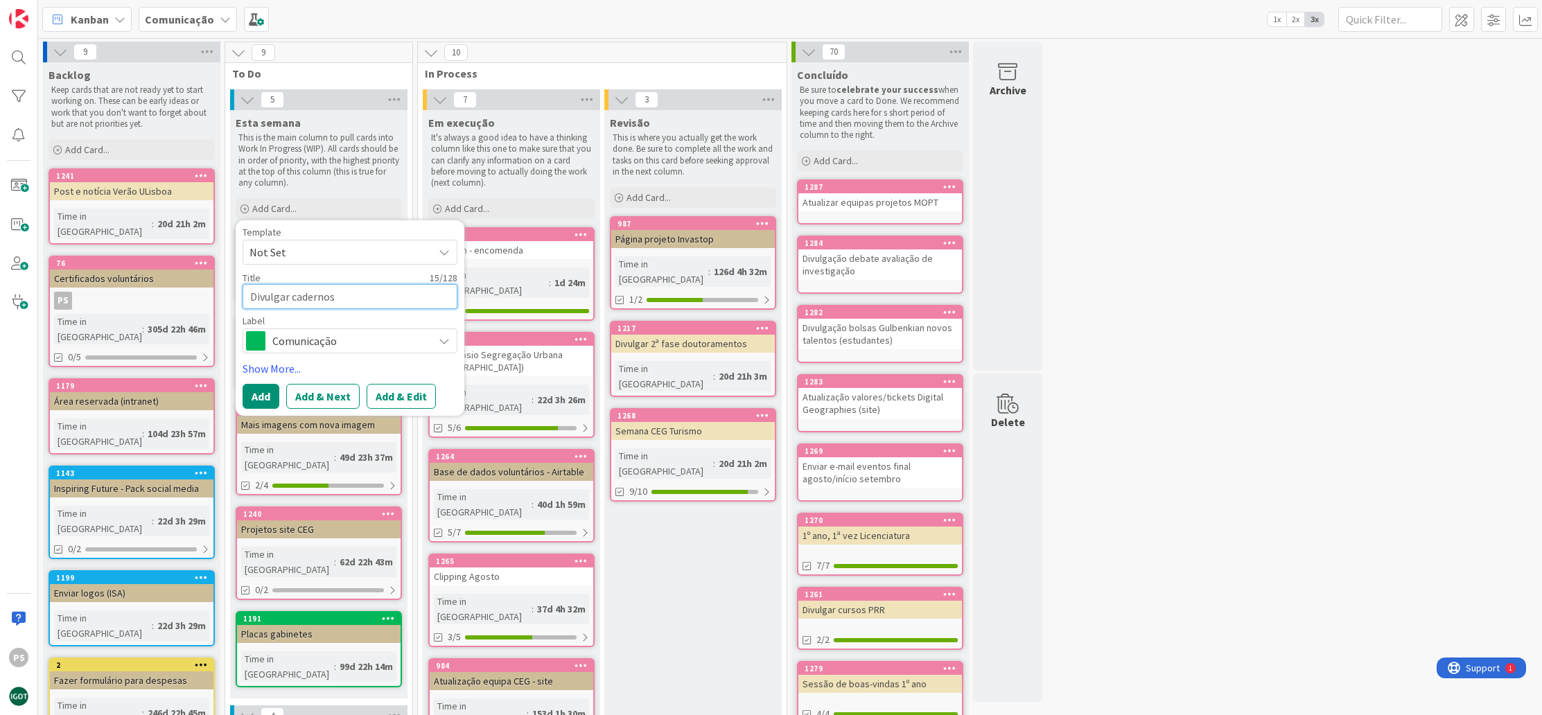
type textarea "Divulgar cadernos"
type textarea "x"
type textarea "Divulgar cadernos F"
type textarea "x"
type textarea "Divulgar cadernos Fo"
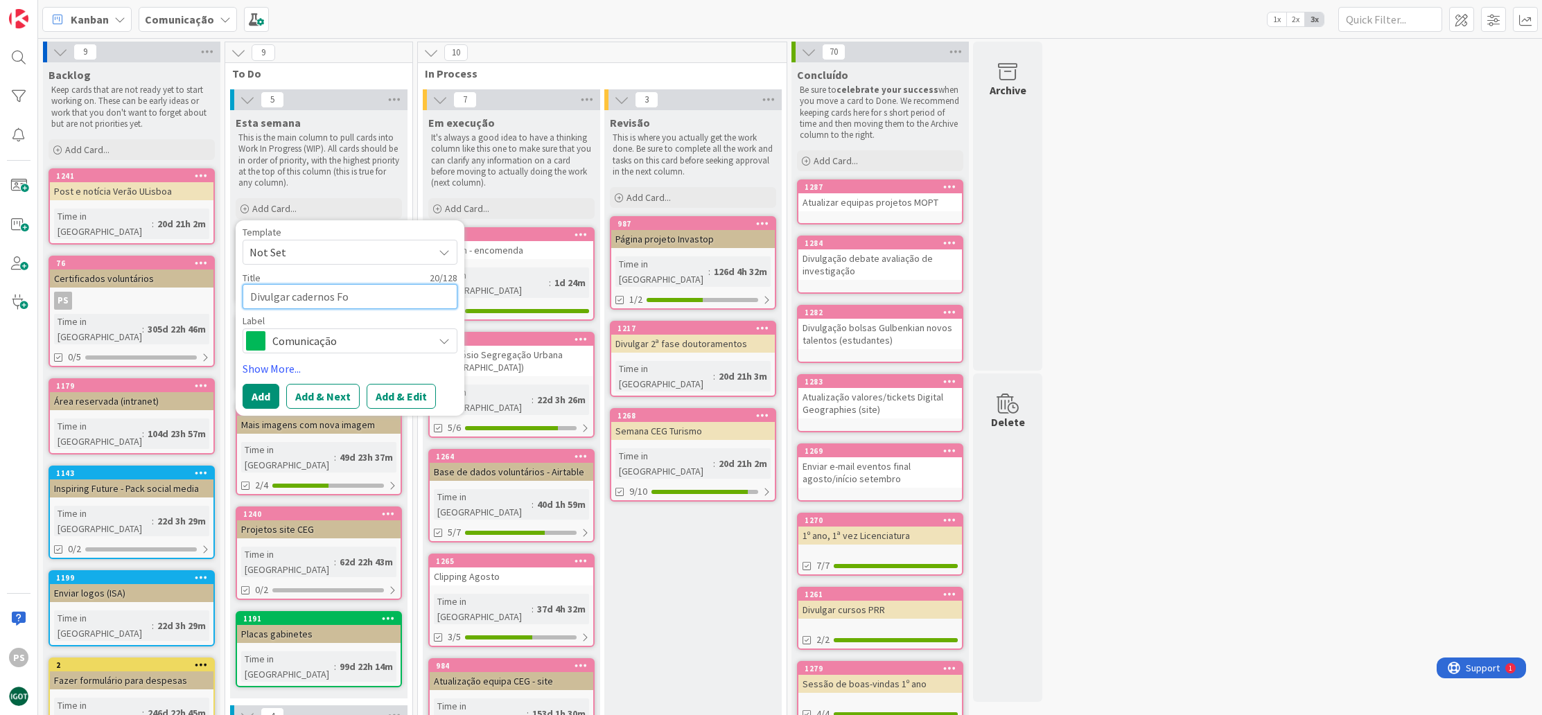
type textarea "x"
type textarea "Divulgar cadernos Fot"
type textarea "x"
type textarea "Divulgar cadernos Foto"
type textarea "x"
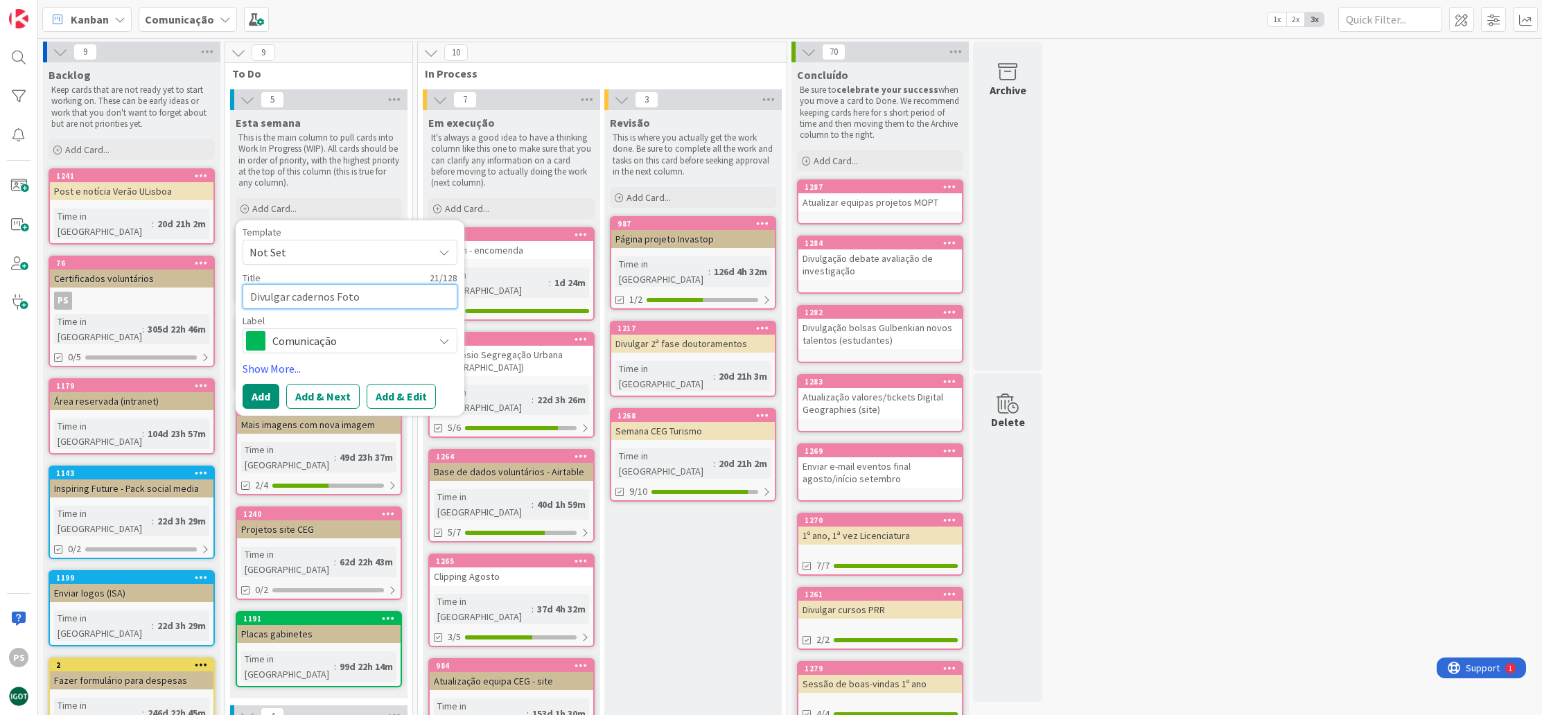
type textarea "Divulgar cadernos Fotot"
type textarea "x"
type textarea "Divulgar cadernos Fotote"
type textarea "x"
type textarea "Divulgar cadernos Fototec"
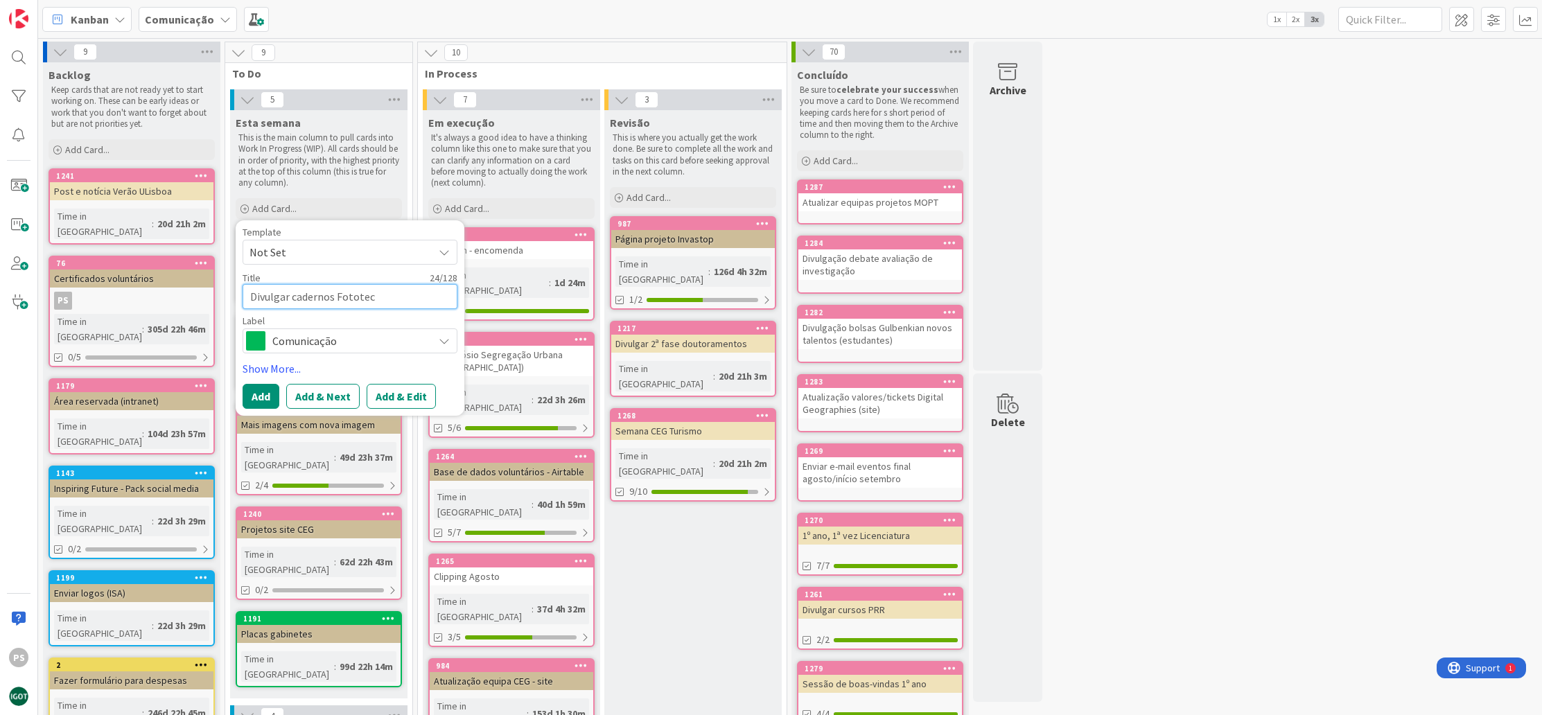
type textarea "x"
type textarea "Divulgar cadernos Fototeca"
type textarea "x"
type textarea "Divulgar cadernos Fototeca"
type textarea "x"
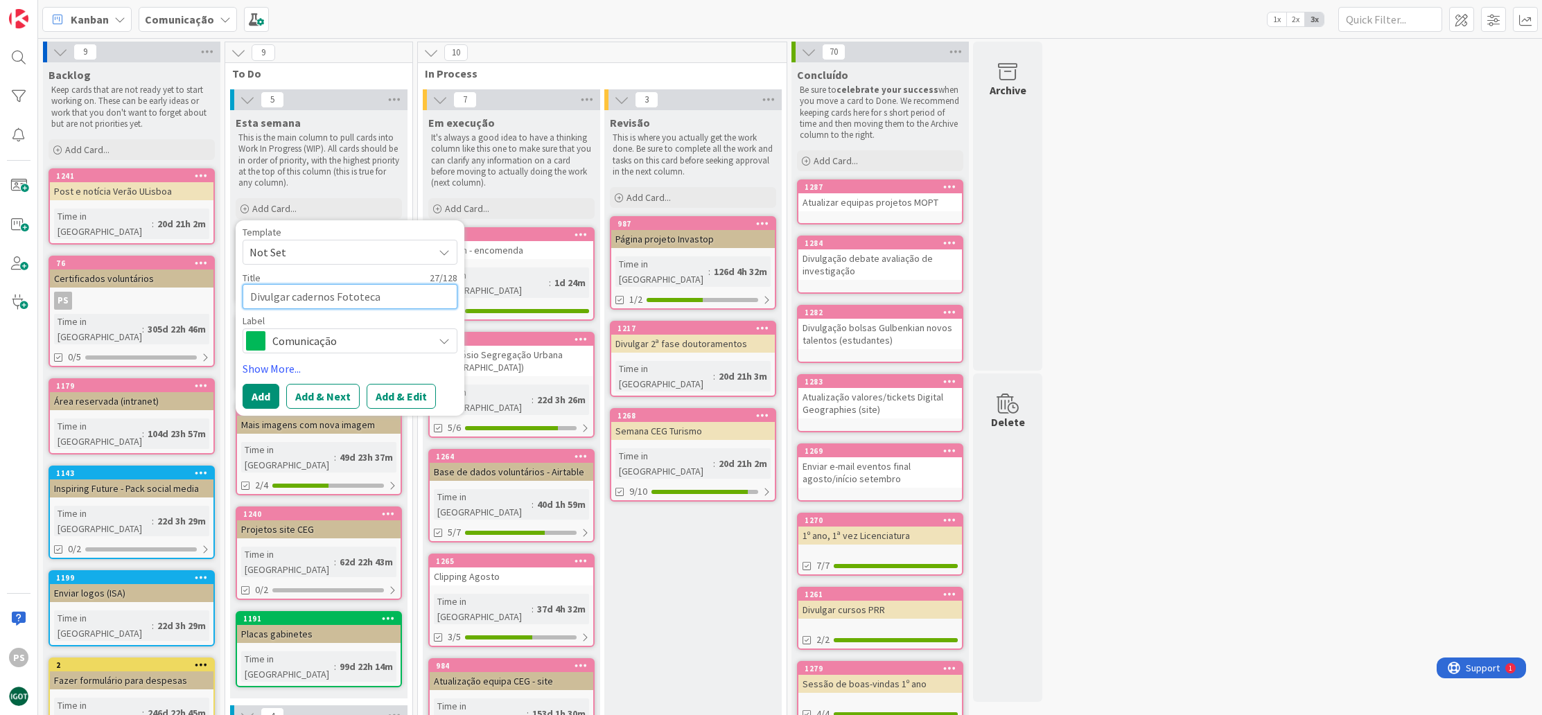
type textarea "Divulgar cadernos Fototeca ("
type textarea "x"
type textarea "Divulgar cadernos Fototeca (S"
type textarea "x"
type textarea "Divulgar cadernos Fototeca (Si"
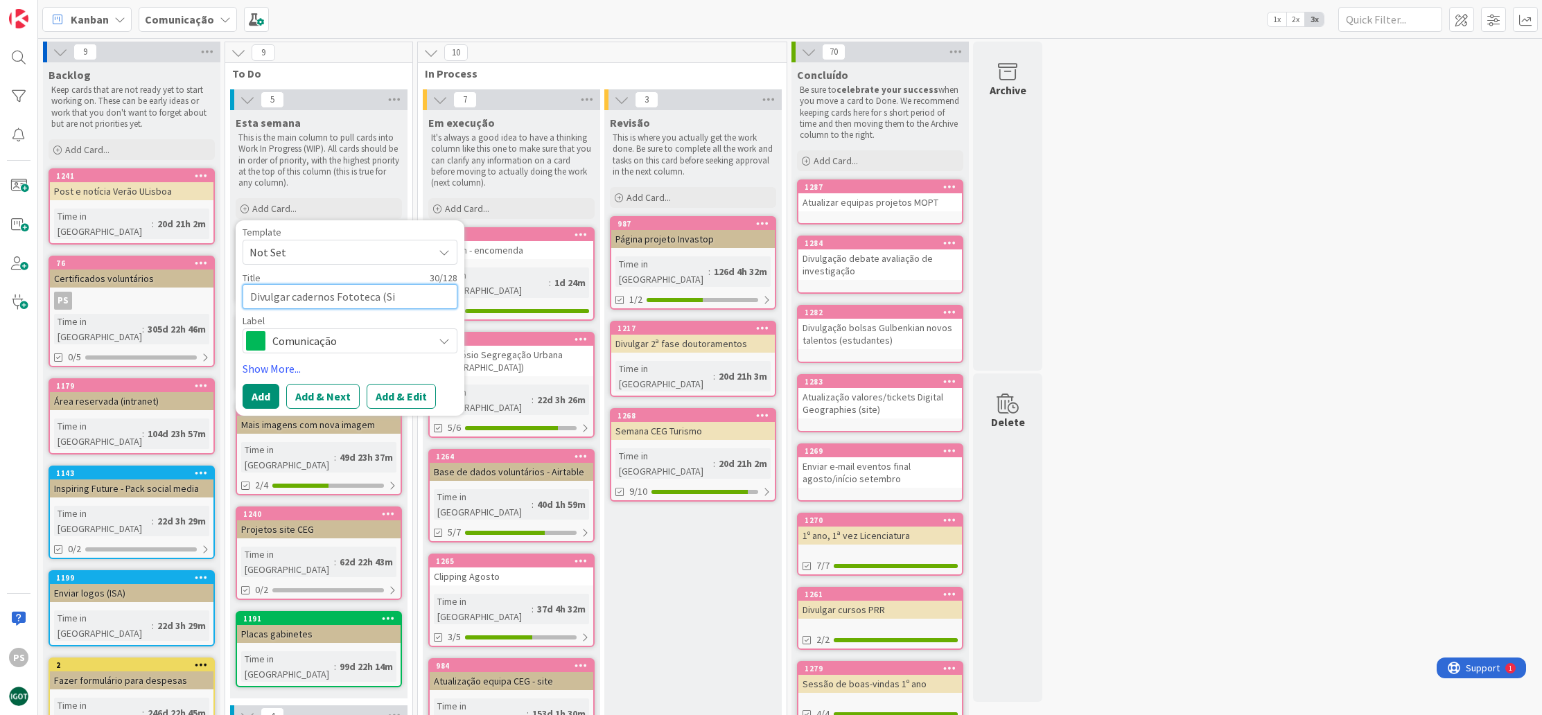
type textarea "x"
type textarea "Divulgar cadernos Fototeca (Sit"
type textarea "x"
type textarea "Divulgar cadernos Fototeca (Site"
type textarea "x"
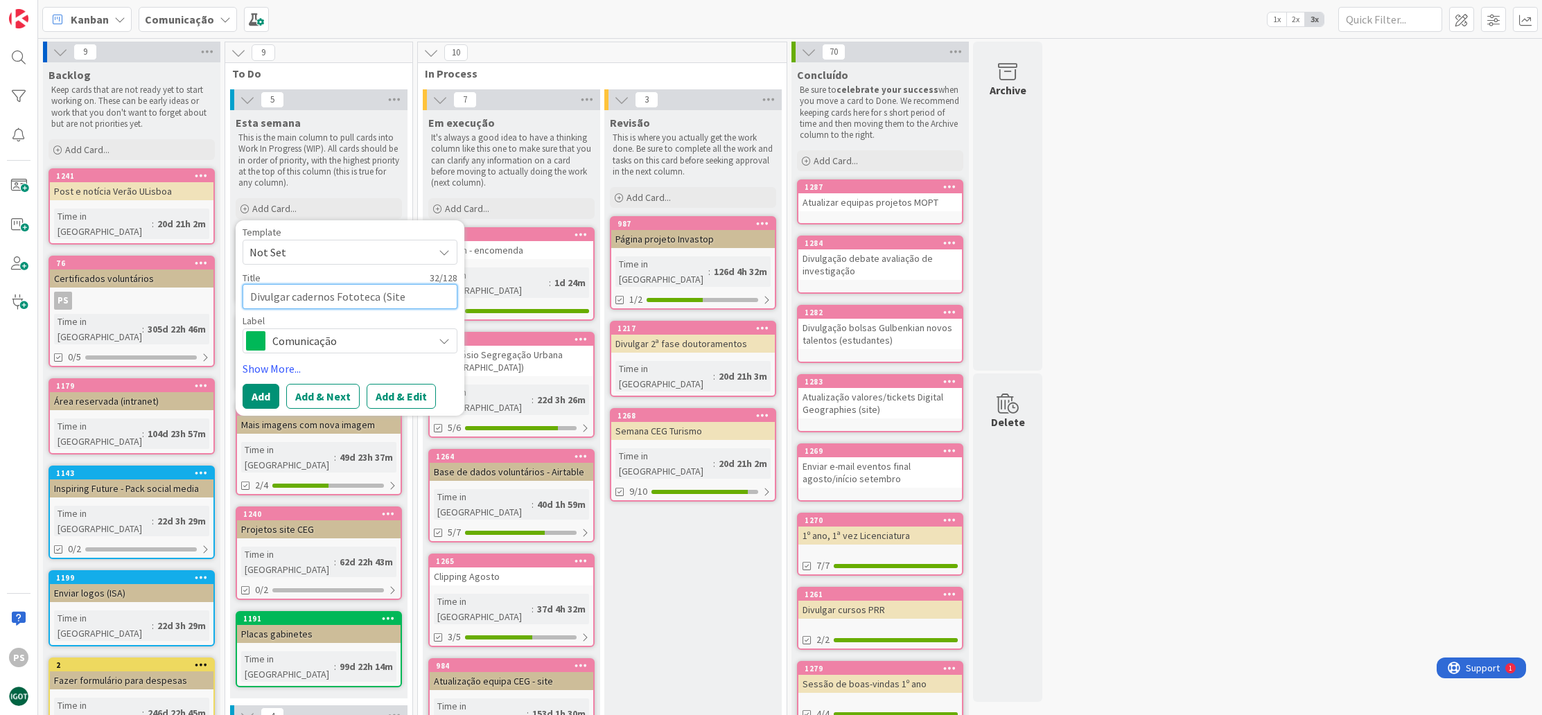
type textarea "Divulgar cadernos Fototeca (Site+"
type textarea "x"
type textarea "Divulgar cadernos Fototeca (Site+r"
type textarea "x"
type textarea "Divulgar cadernos Fototeca (Site+re"
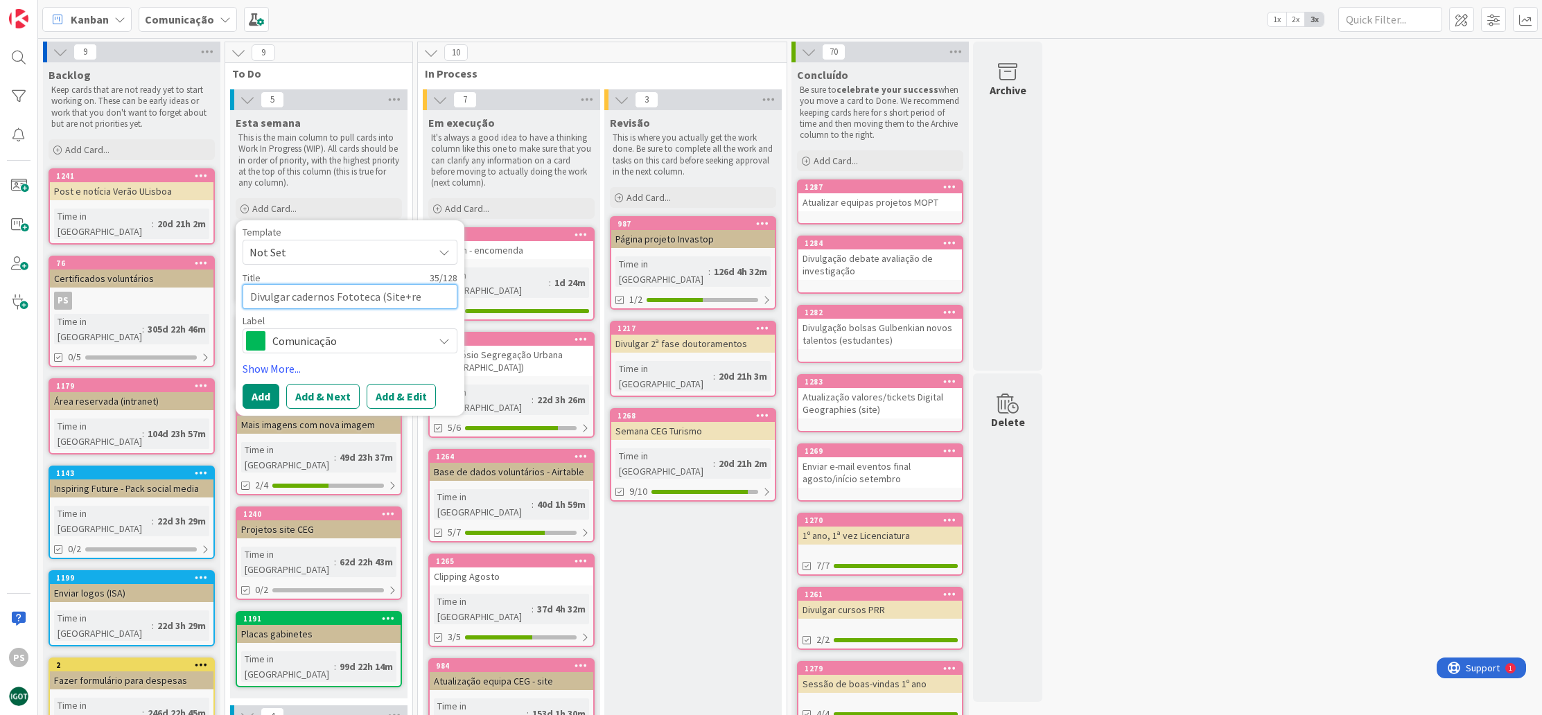
type textarea "x"
type textarea "Divulgar cadernos Fototeca (Site+red"
type textarea "x"
type textarea "Divulgar cadernos Fototeca (Site+rede"
type textarea "x"
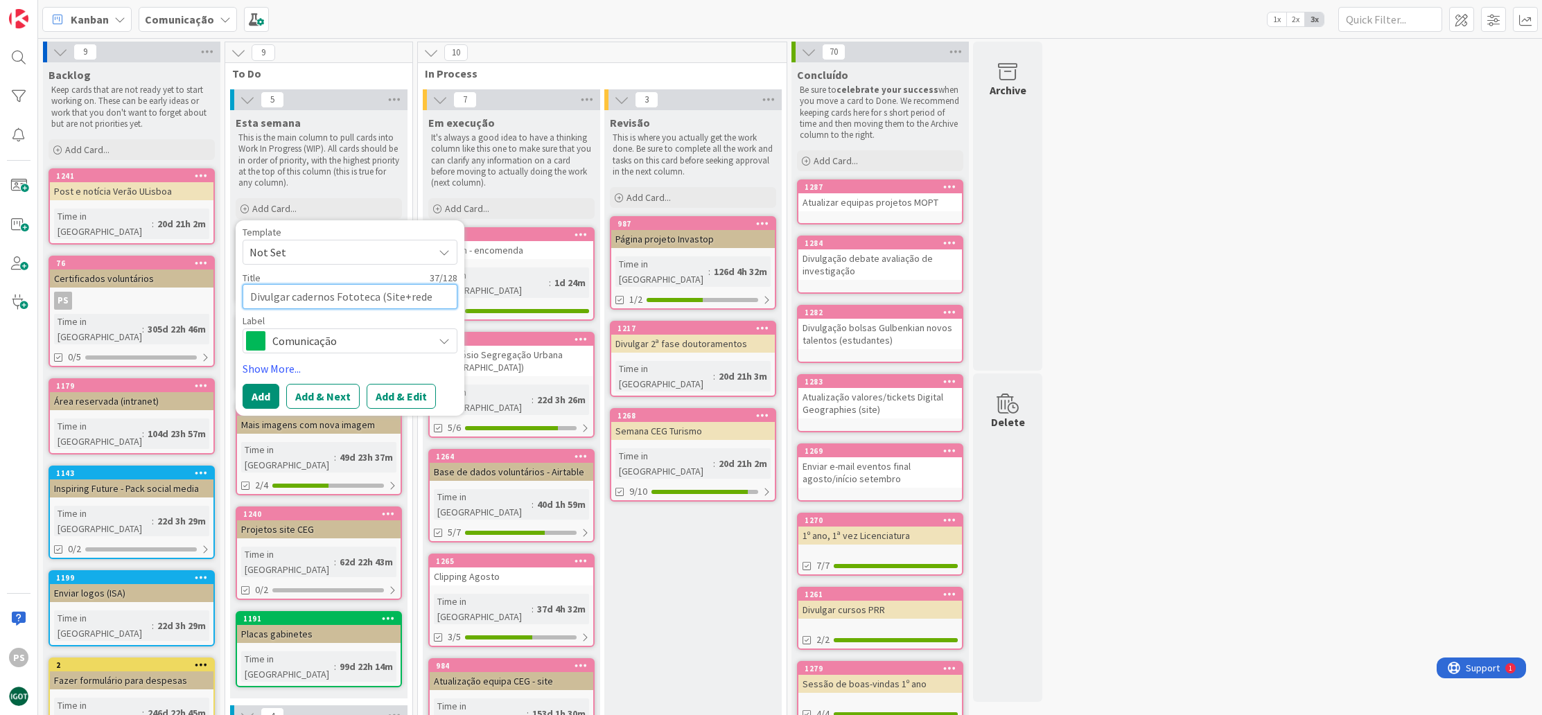
type textarea "Divulgar cadernos Fototeca (Site+redes"
type textarea "x"
type textarea "Divulgar cadernos Fototeca (Site+redes)"
click at [338, 334] on span "Comunicação" at bounding box center [349, 340] width 154 height 19
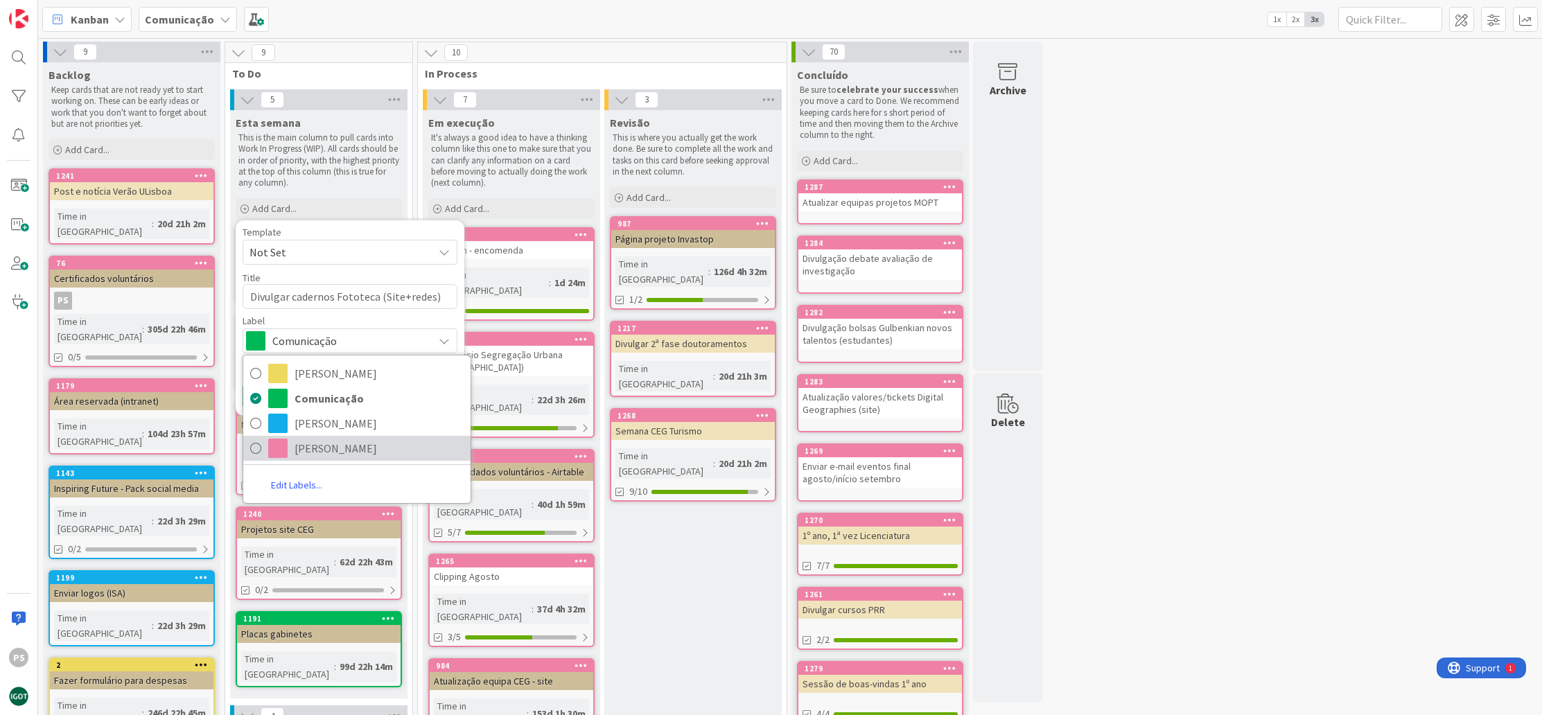
click at [306, 448] on span "[PERSON_NAME]" at bounding box center [379, 448] width 169 height 21
type textarea "x"
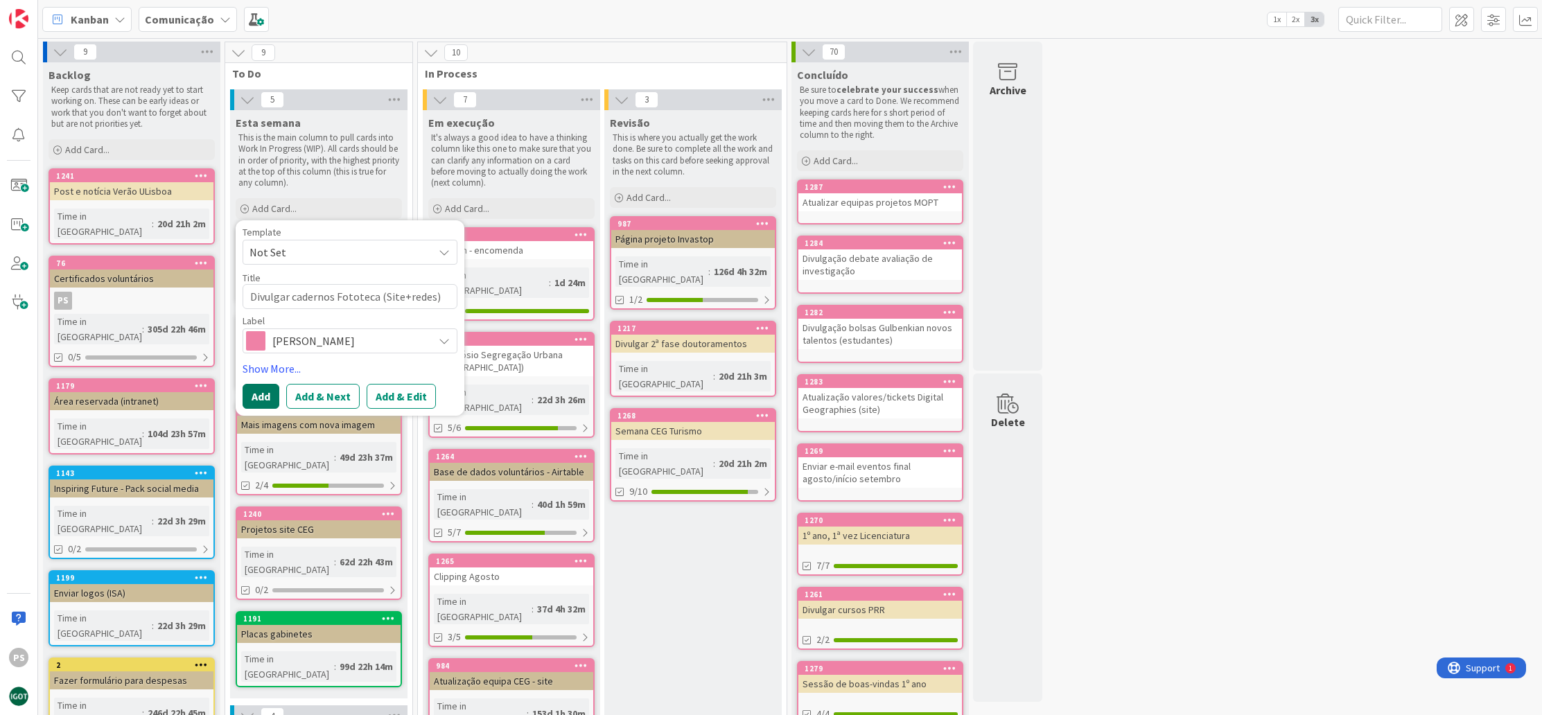
click at [261, 399] on button "Add" at bounding box center [261, 396] width 37 height 25
